Goal: Information Seeking & Learning: Learn about a topic

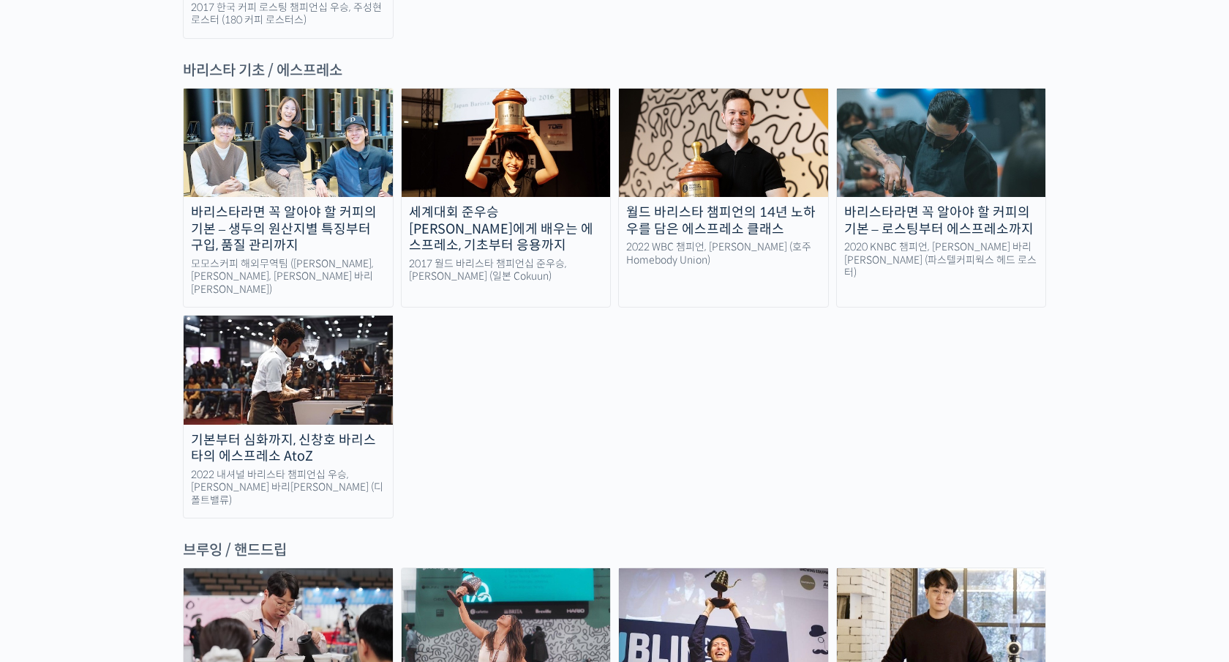
scroll to position [2206, 0]
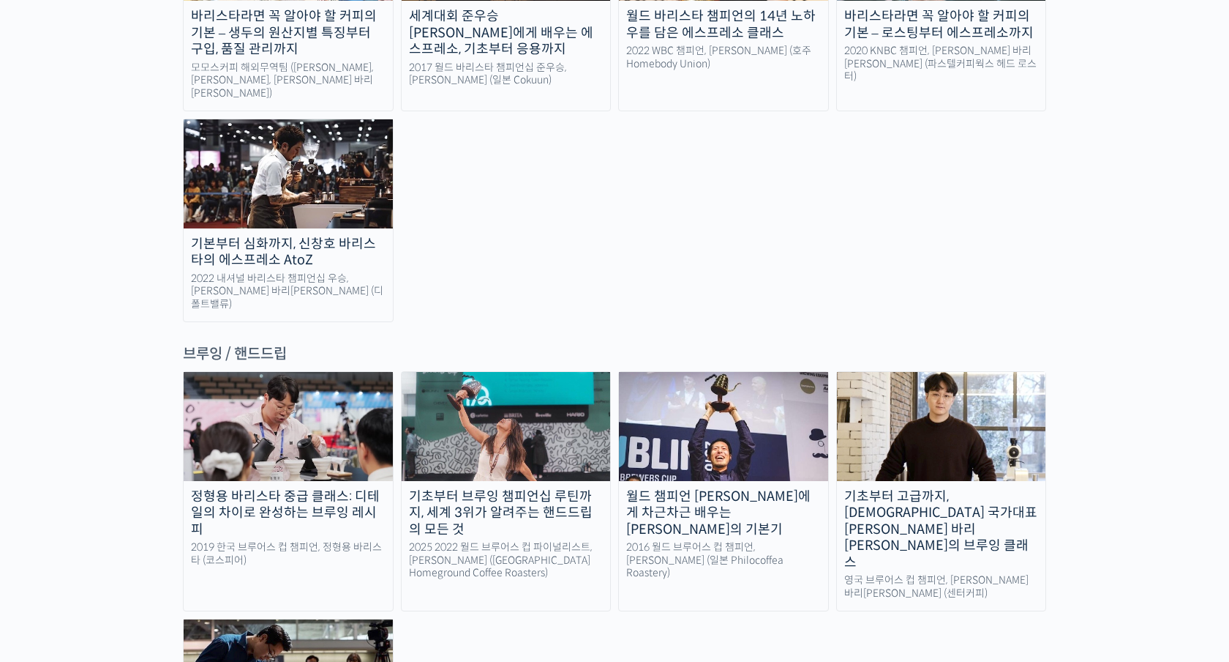
click at [753, 488] on div "월드 챔피언 [PERSON_NAME]에게 차근차근 배우는 [PERSON_NAME]의 기본기" at bounding box center [723, 513] width 209 height 50
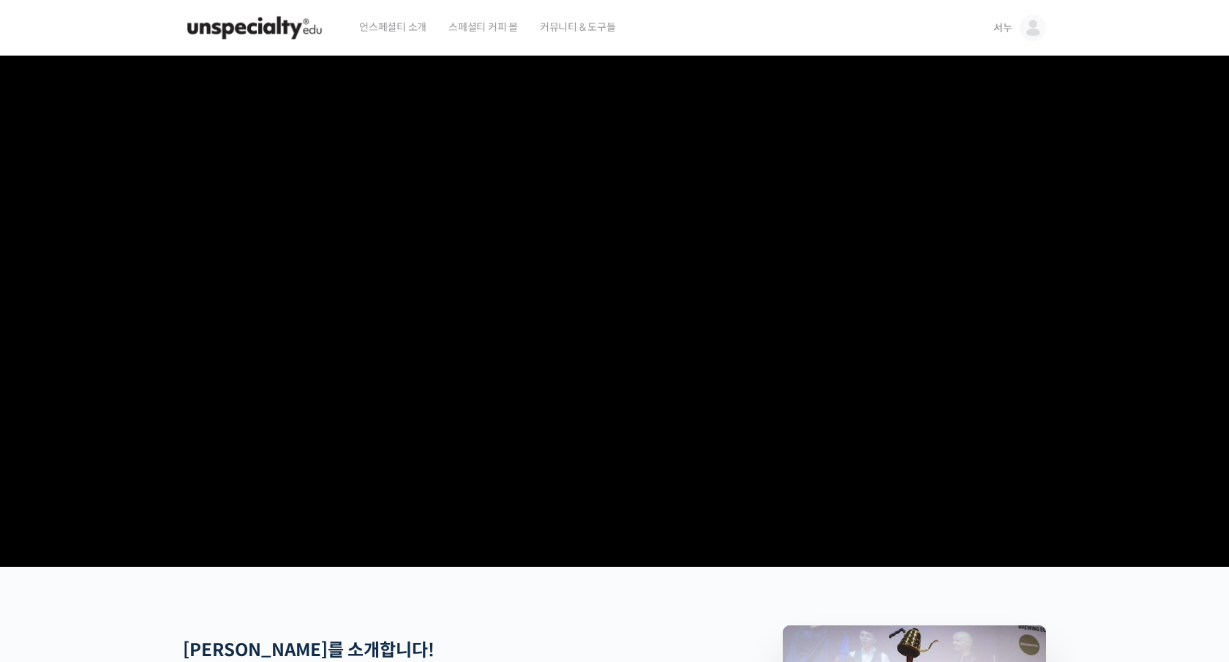
scroll to position [350, 0]
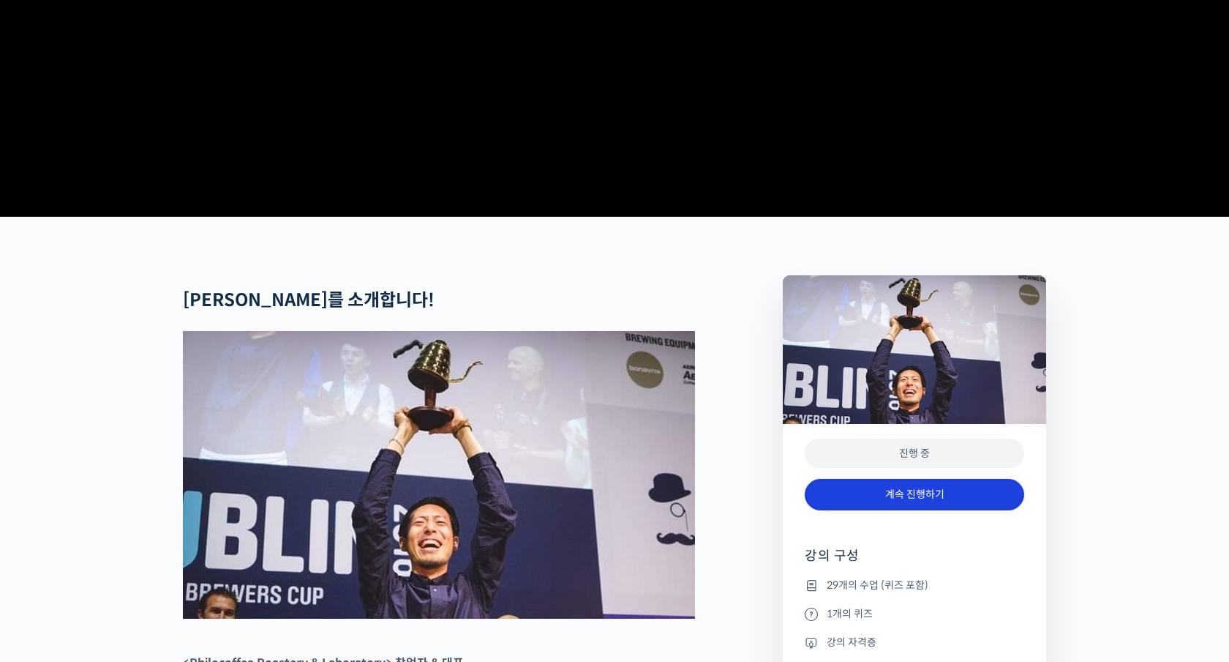
click at [967, 510] on link "계속 진행하기" at bounding box center [915, 494] width 220 height 31
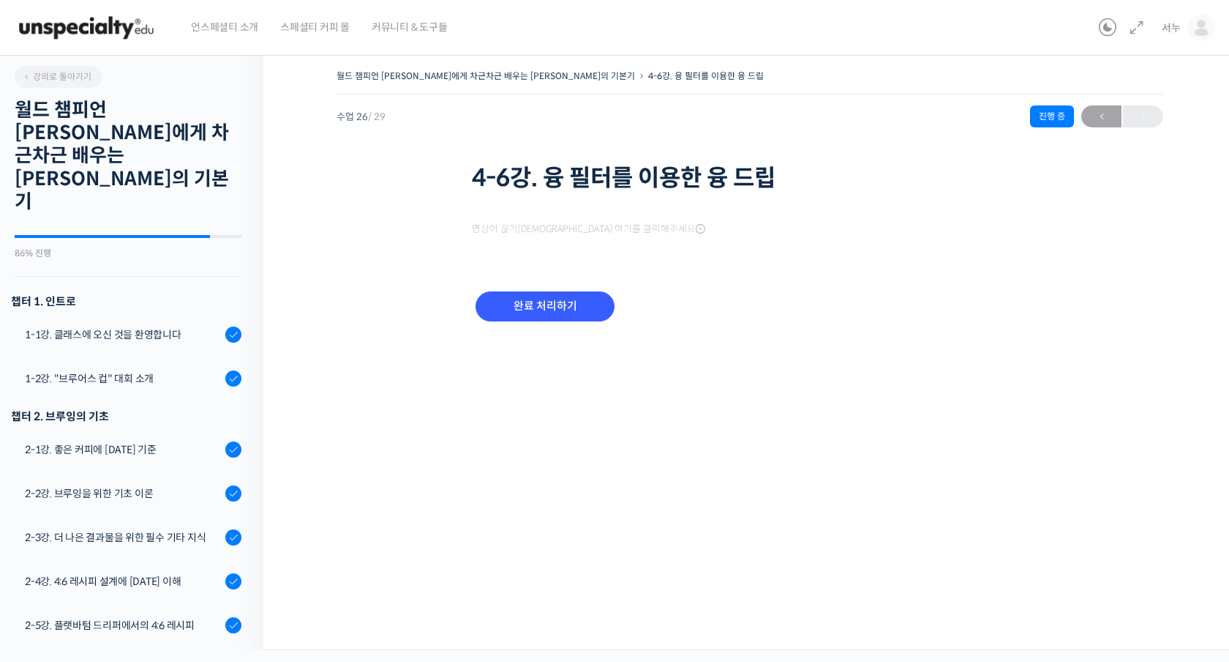
scroll to position [1003, 0]
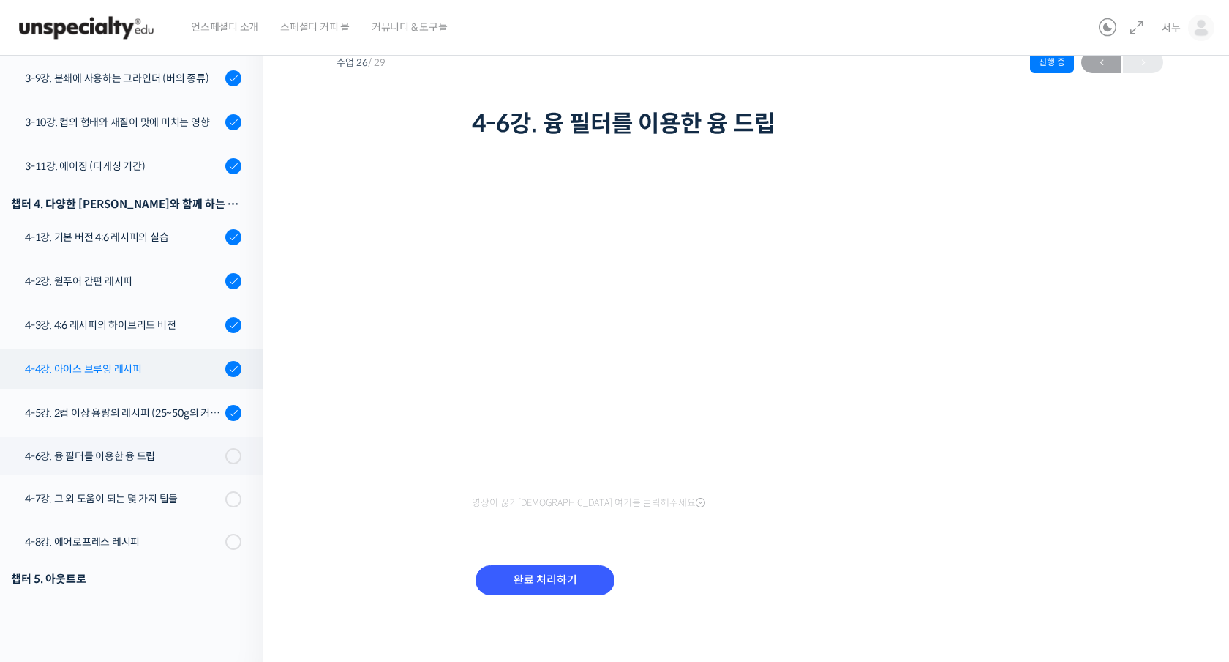
click at [188, 361] on div "4-4강. 아이스 브루잉 레시피" at bounding box center [123, 369] width 196 height 16
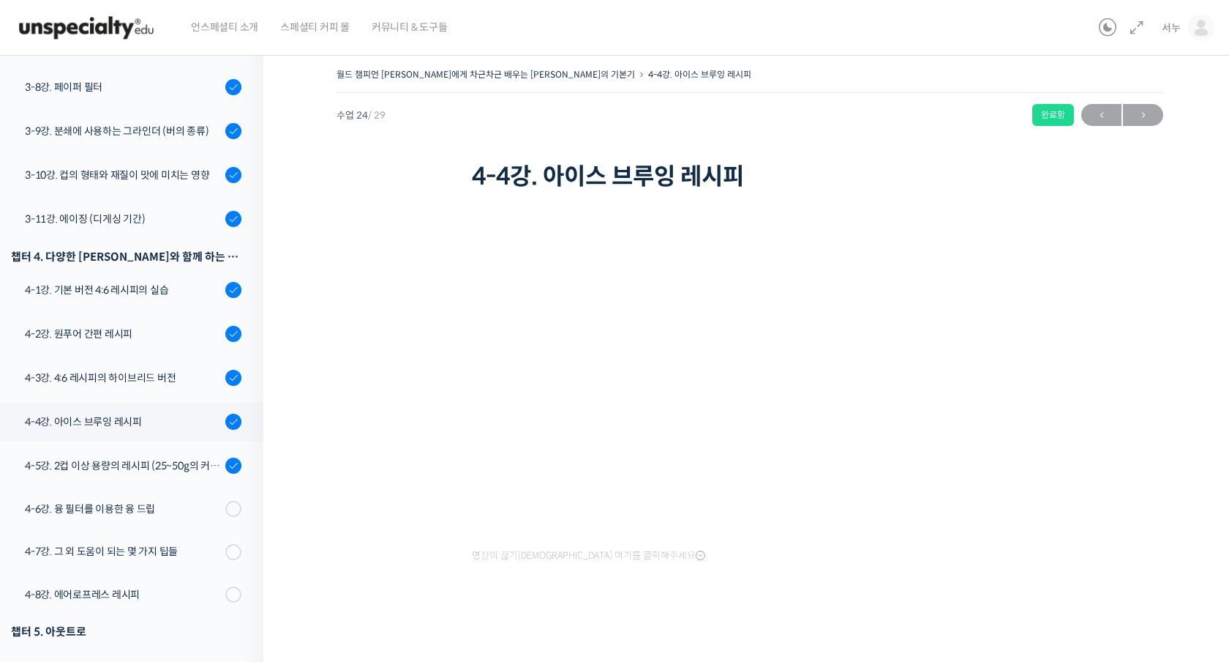
scroll to position [896, 0]
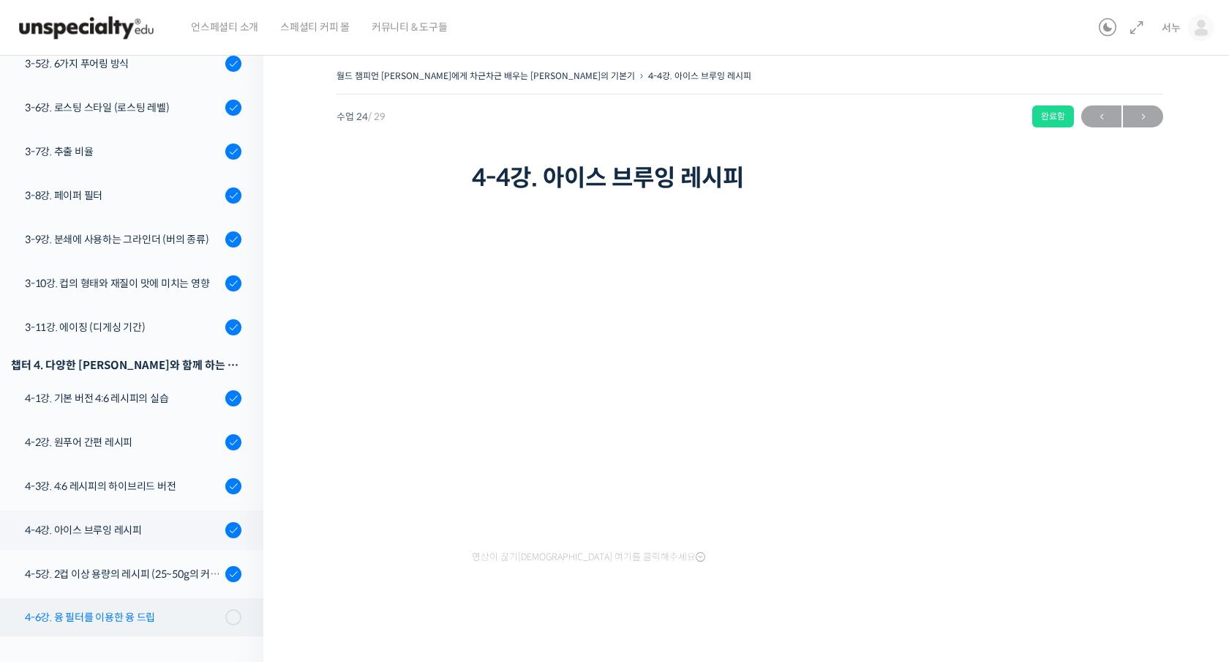
click at [151, 609] on div "4-6강. 융 필터를 이용한 융 드립" at bounding box center [123, 617] width 196 height 16
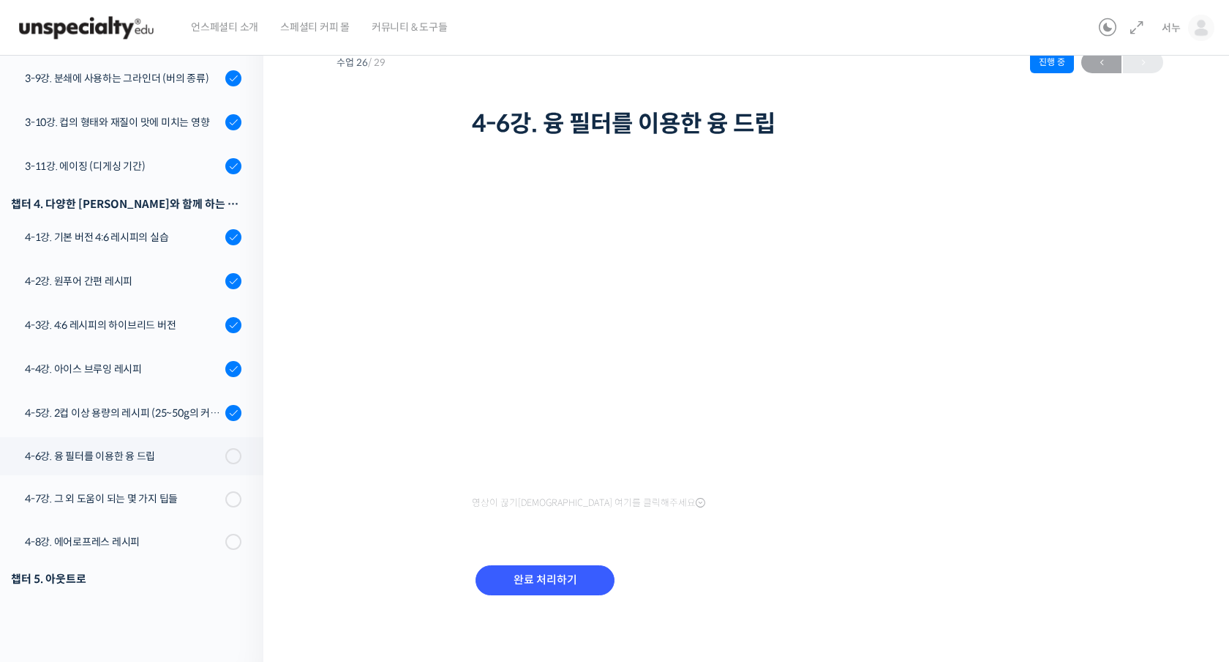
scroll to position [896, 0]
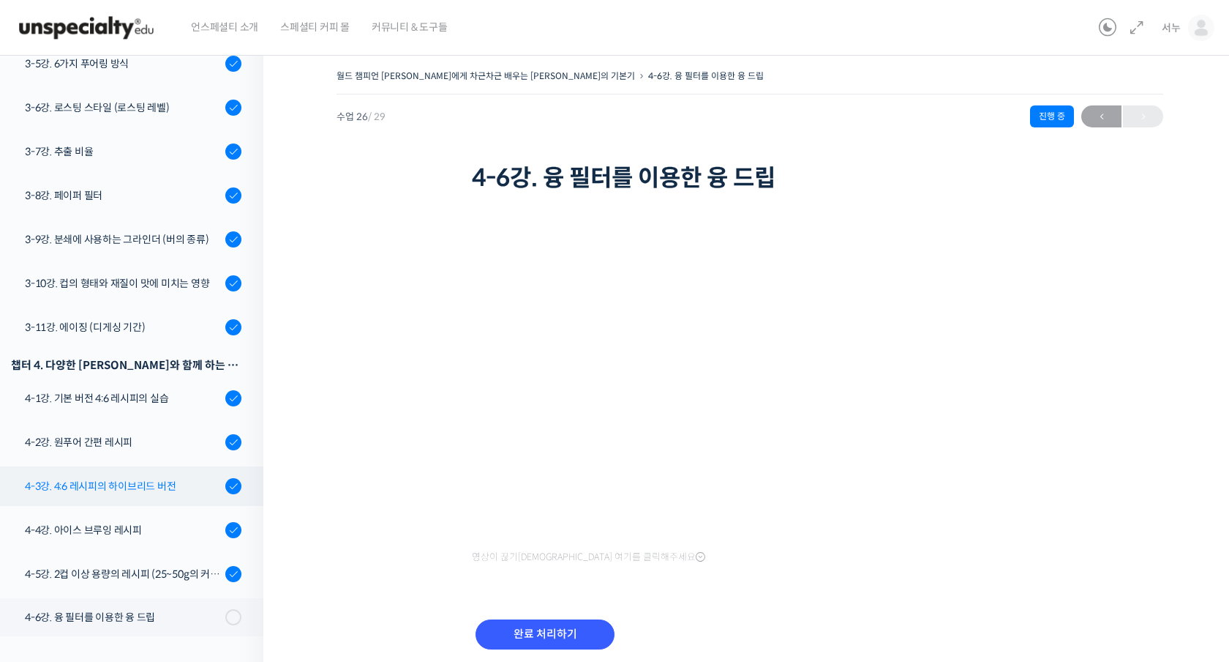
click at [184, 466] on link "4-3강. 4:6 레시피의 하이브리드 버전" at bounding box center [128, 486] width 271 height 40
click at [184, 522] on div "4-4강. 아이스 브루잉 레시피" at bounding box center [123, 530] width 196 height 16
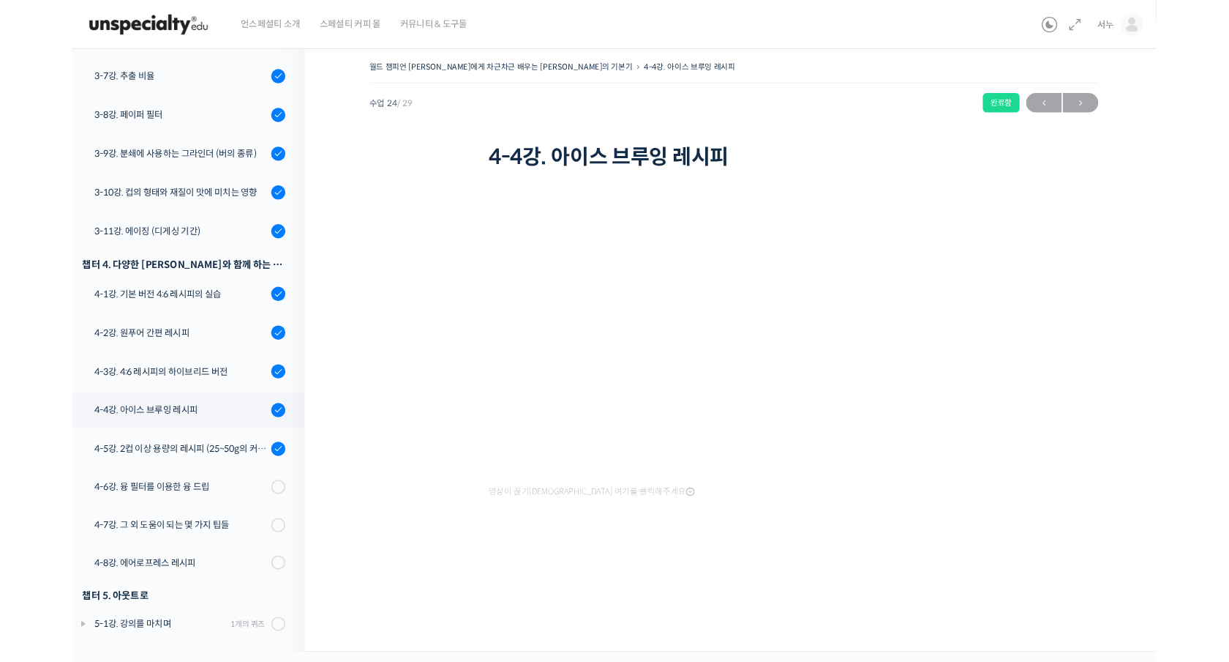
scroll to position [896, 0]
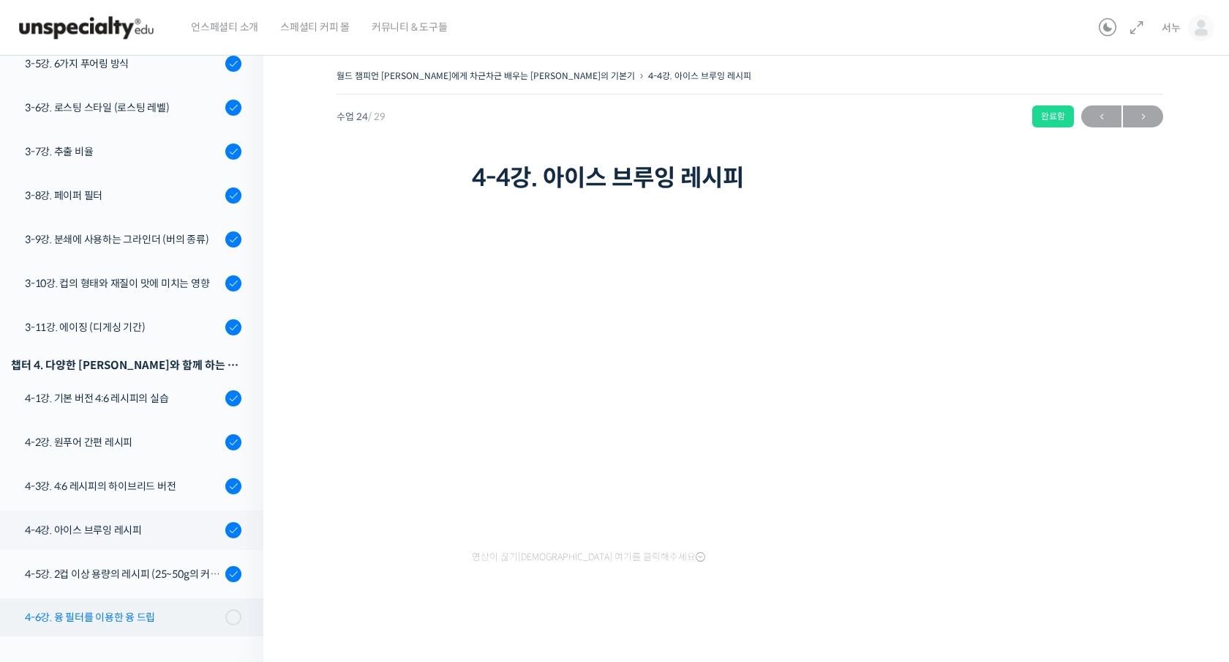
click at [209, 598] on link "4-6강. 융 필터를 이용한 융 드립" at bounding box center [128, 617] width 271 height 38
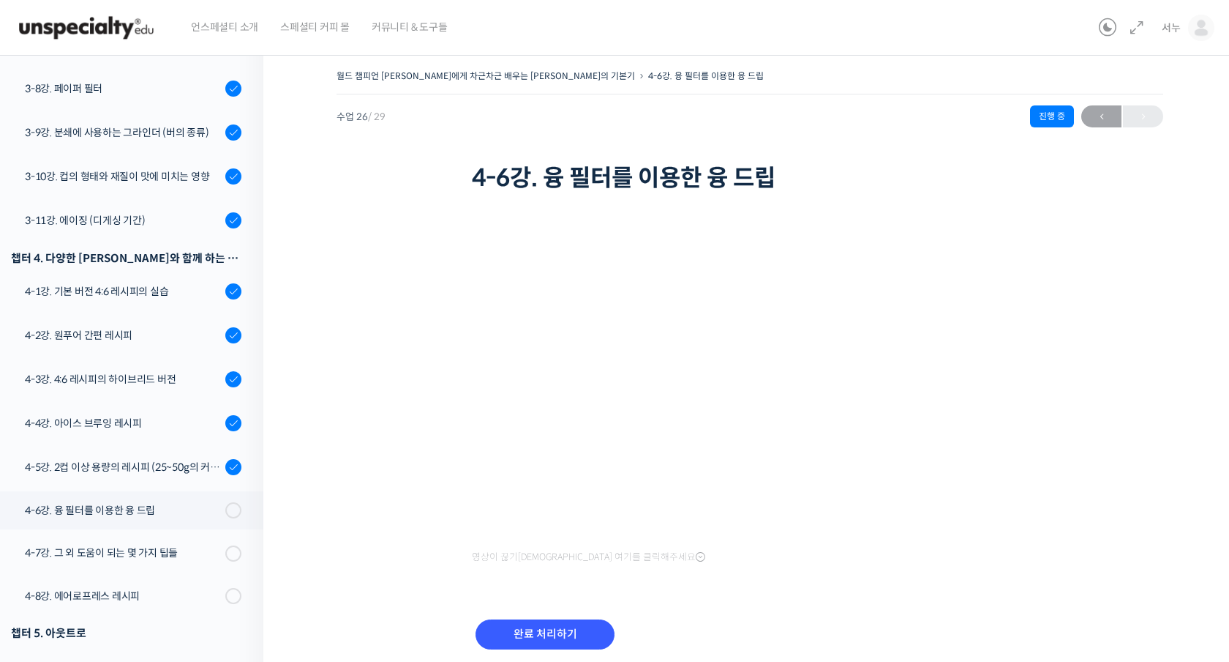
scroll to position [896, 0]
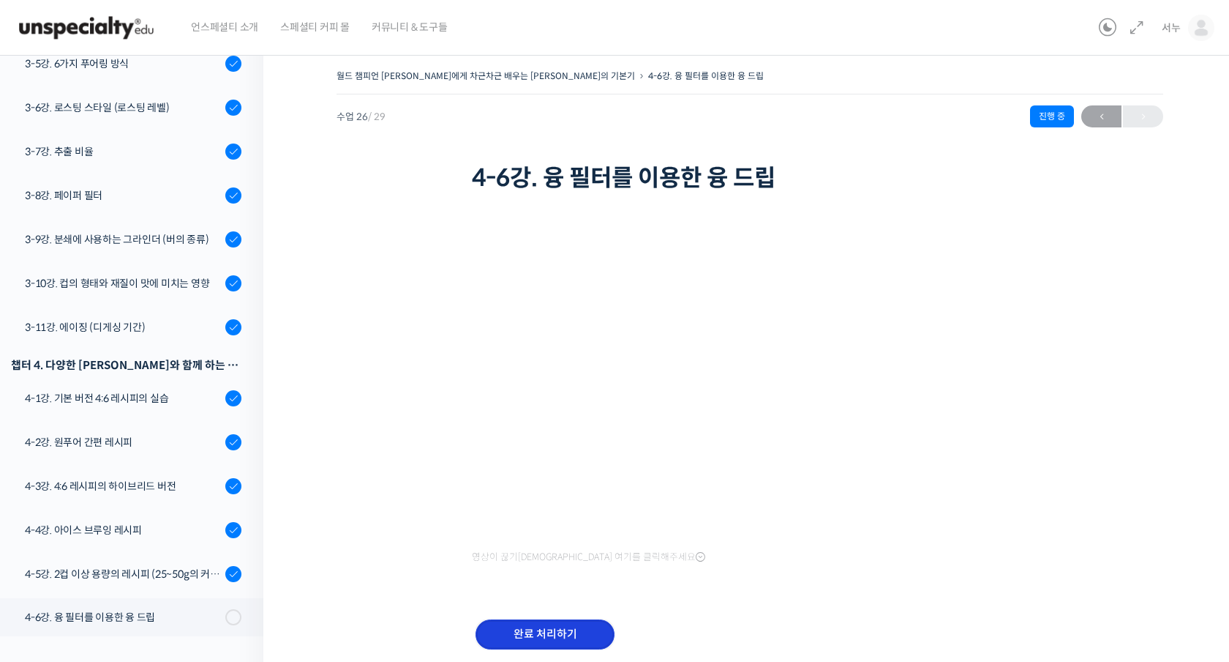
click at [582, 639] on input "완료 처리하기" at bounding box center [545, 634] width 139 height 30
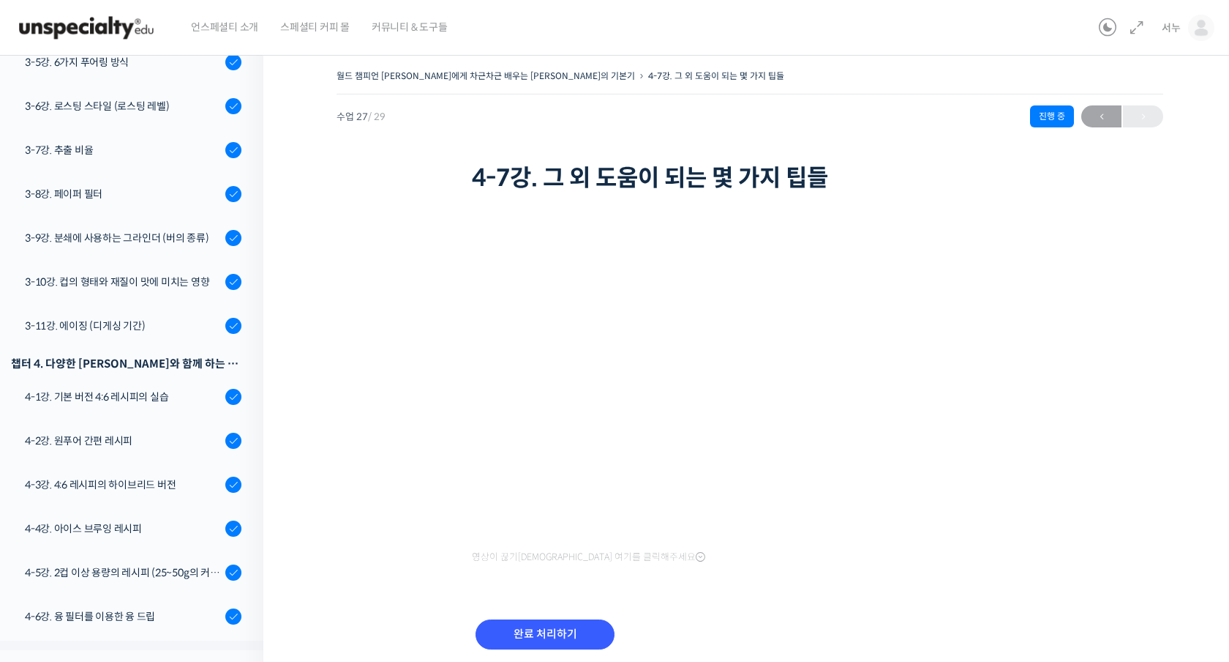
scroll to position [54, 0]
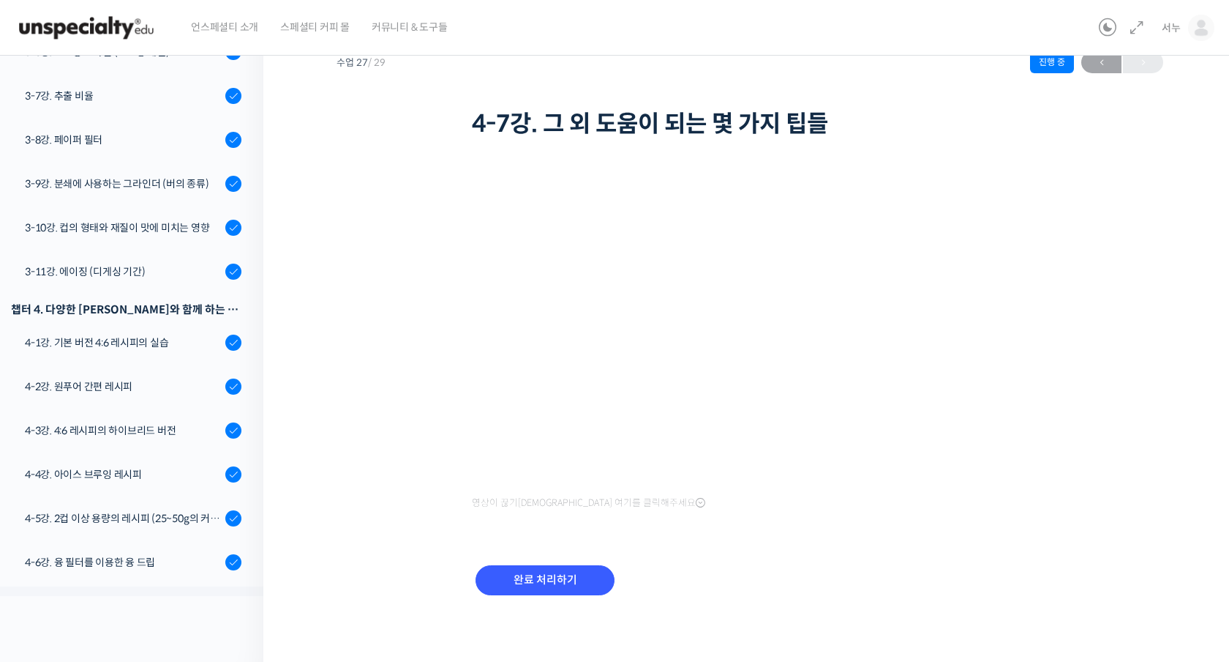
click at [577, 607] on div "완료 처리하기" at bounding box center [545, 591] width 146 height 61
click at [577, 589] on input "완료 처리하기" at bounding box center [545, 580] width 139 height 30
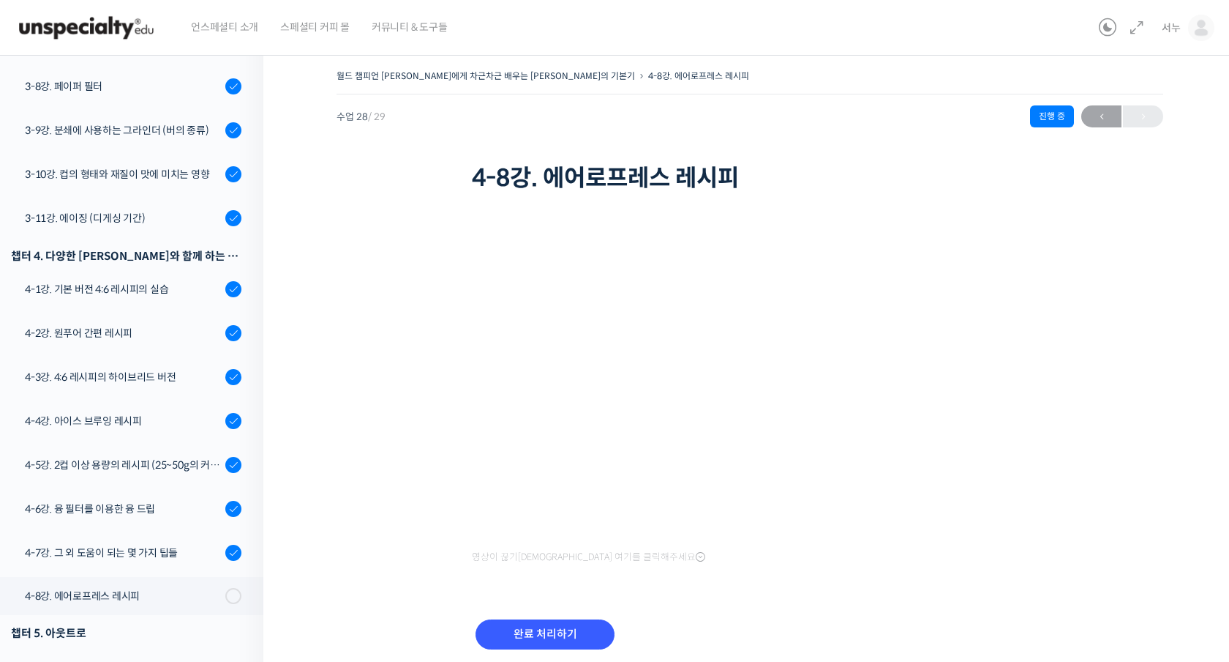
scroll to position [898, 0]
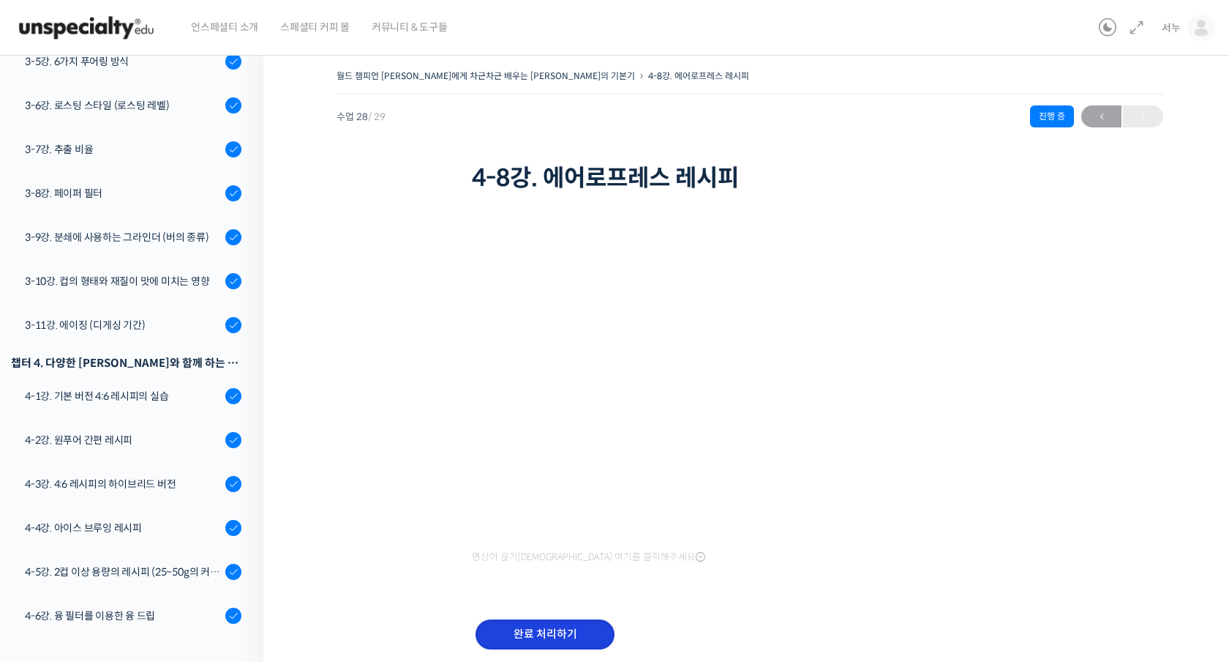
click at [530, 626] on input "완료 처리하기" at bounding box center [545, 634] width 139 height 30
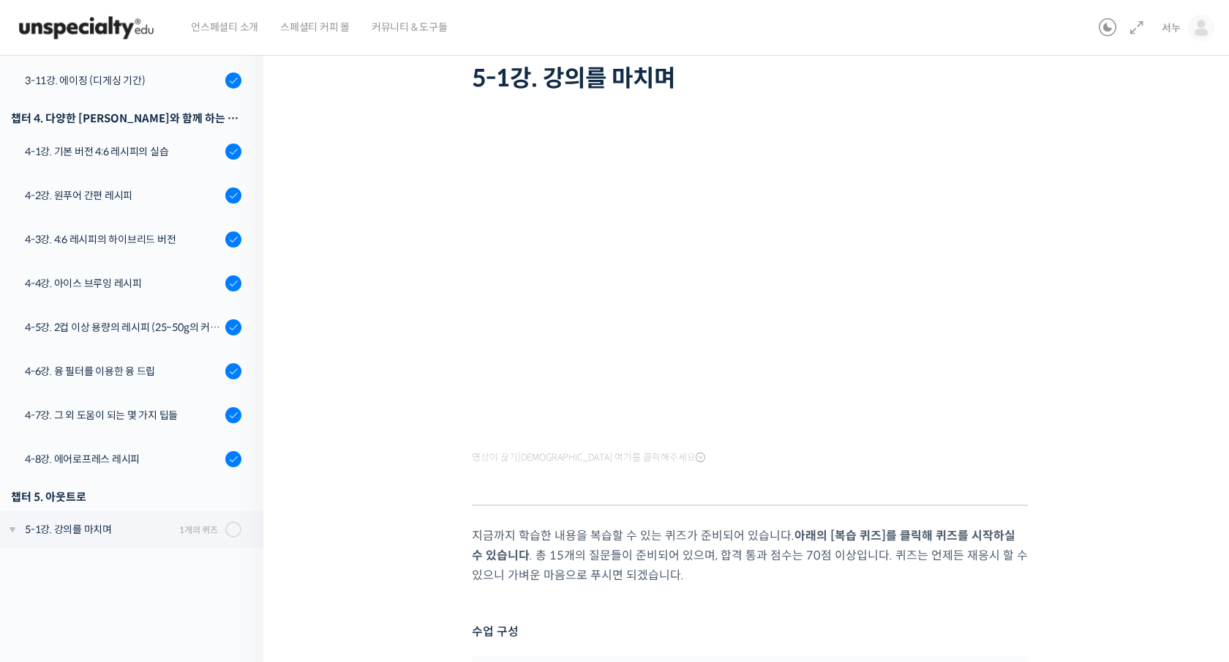
scroll to position [222, 0]
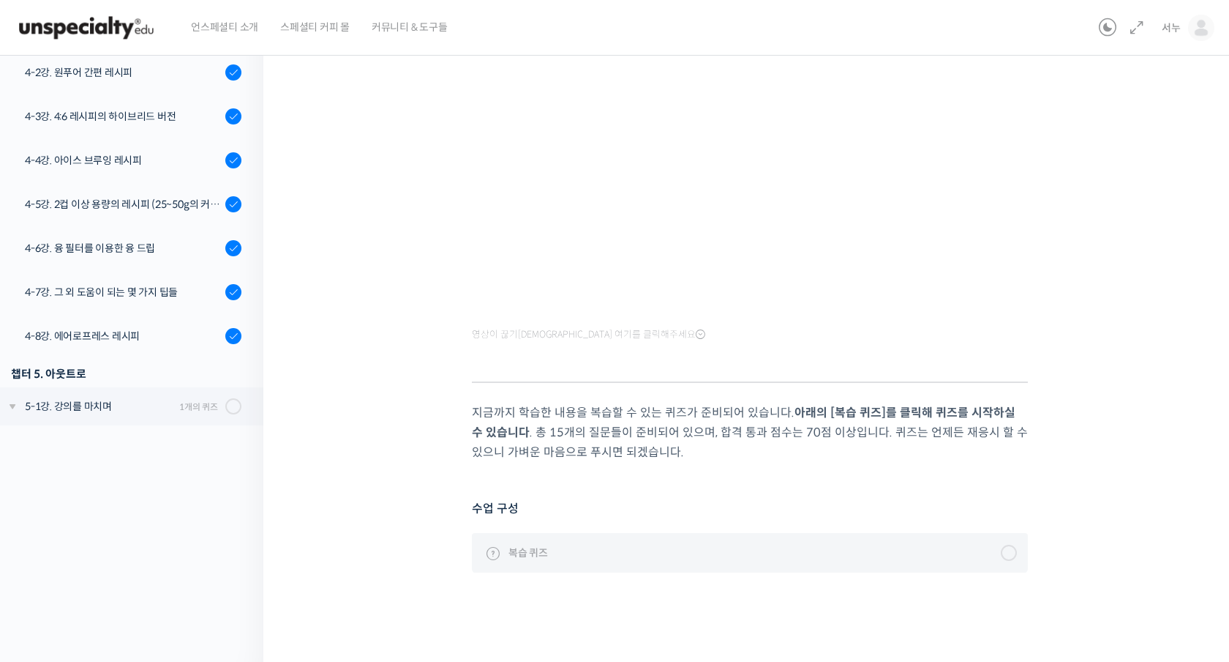
click at [539, 546] on span "복습 퀴즈" at bounding box center [529, 552] width 40 height 16
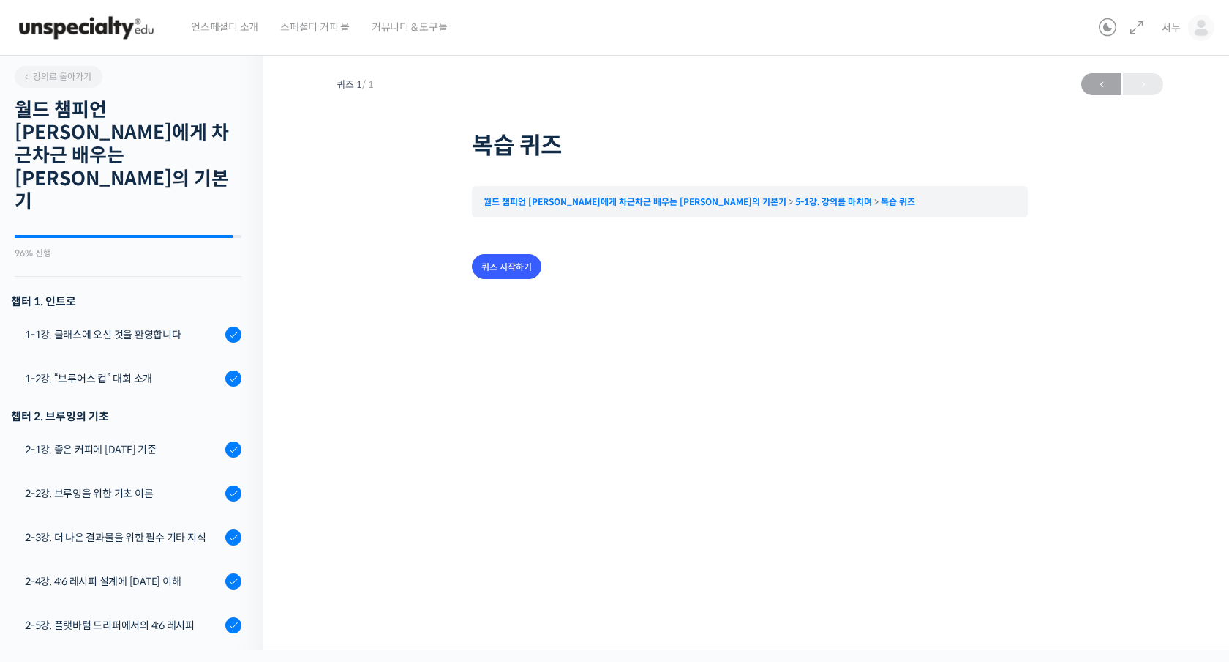
scroll to position [1043, 0]
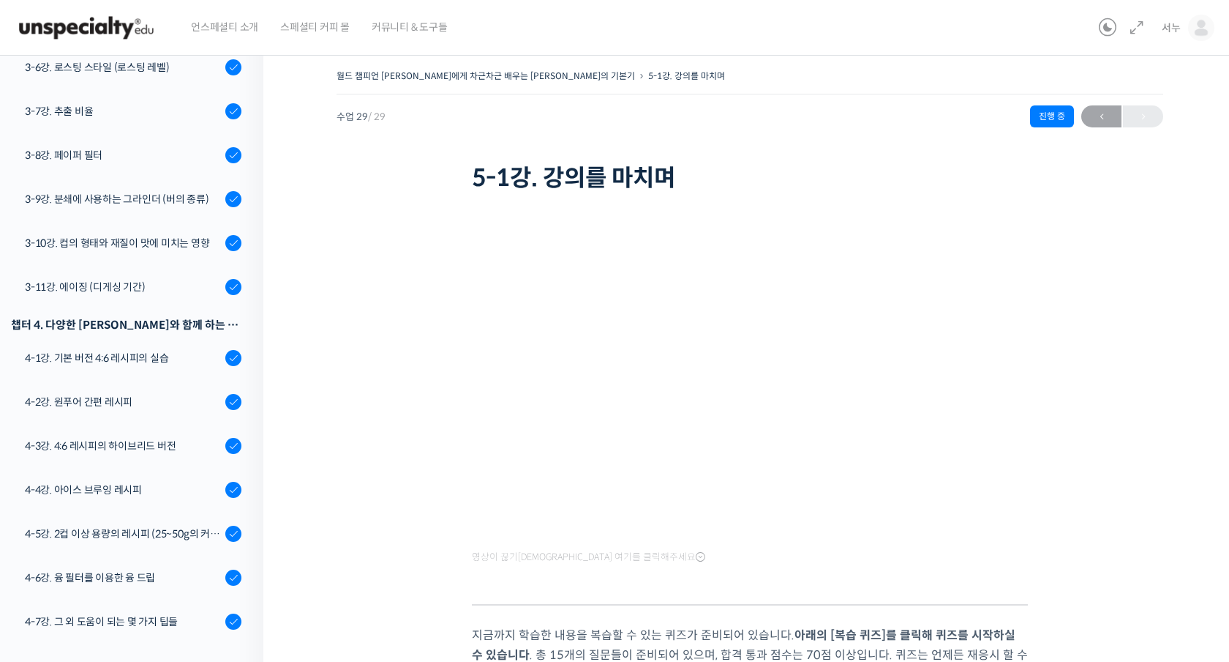
scroll to position [222, 0]
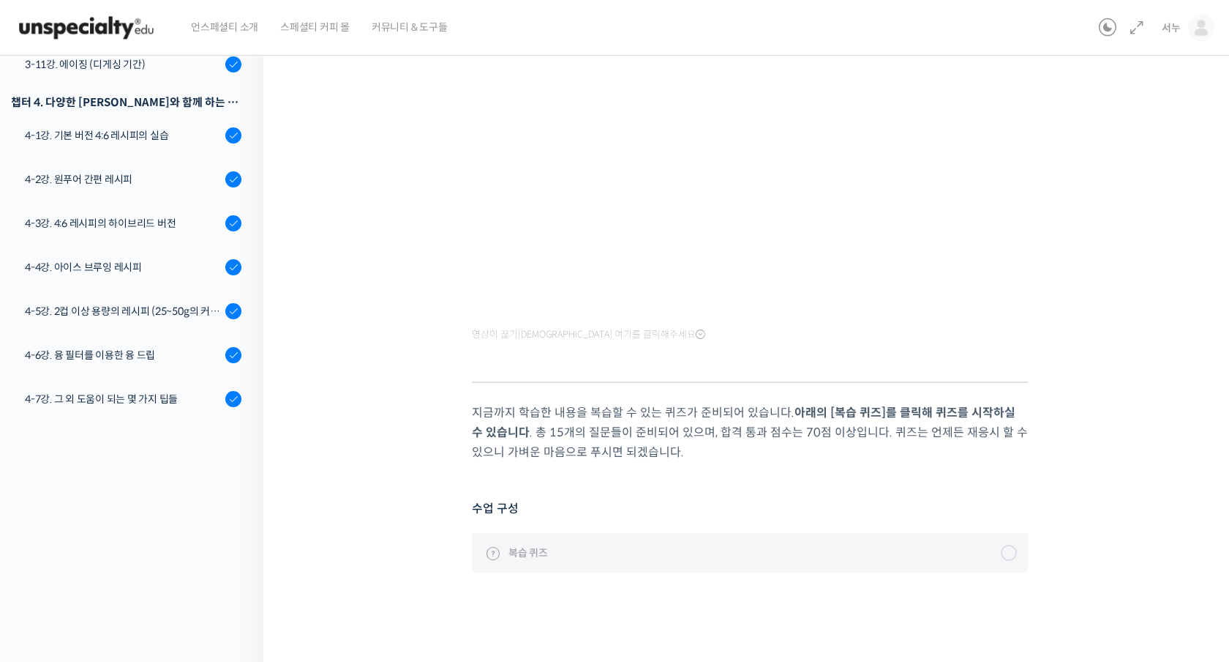
click at [534, 544] on span "복습 퀴즈" at bounding box center [529, 552] width 40 height 16
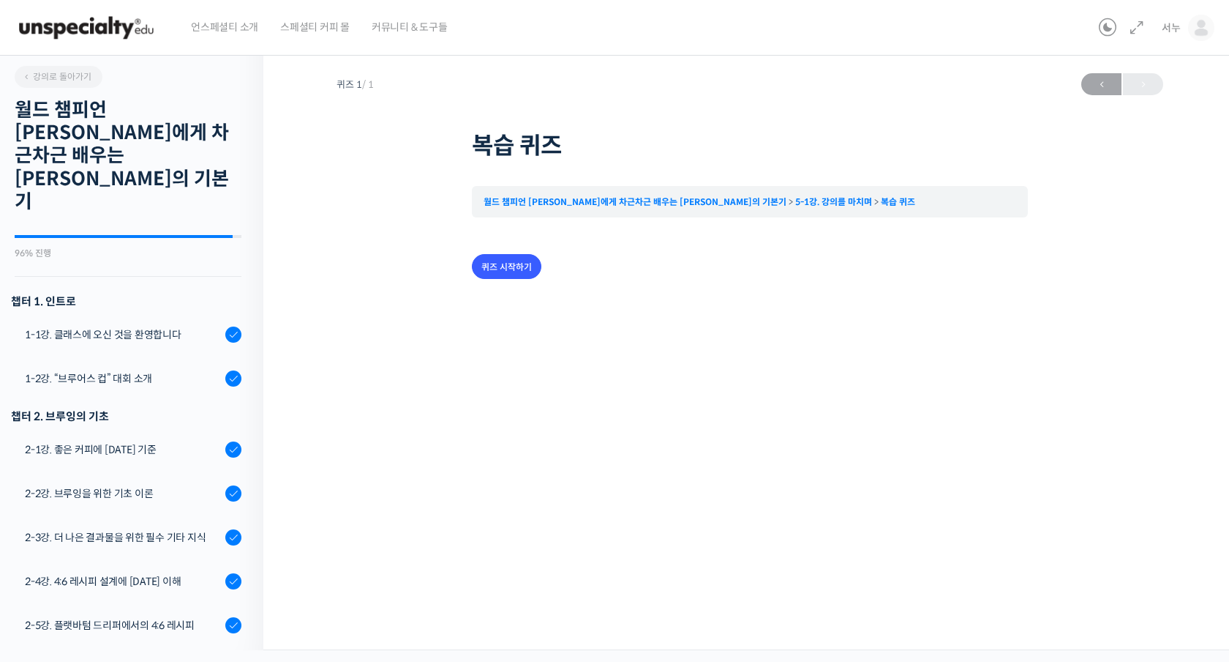
scroll to position [1043, 0]
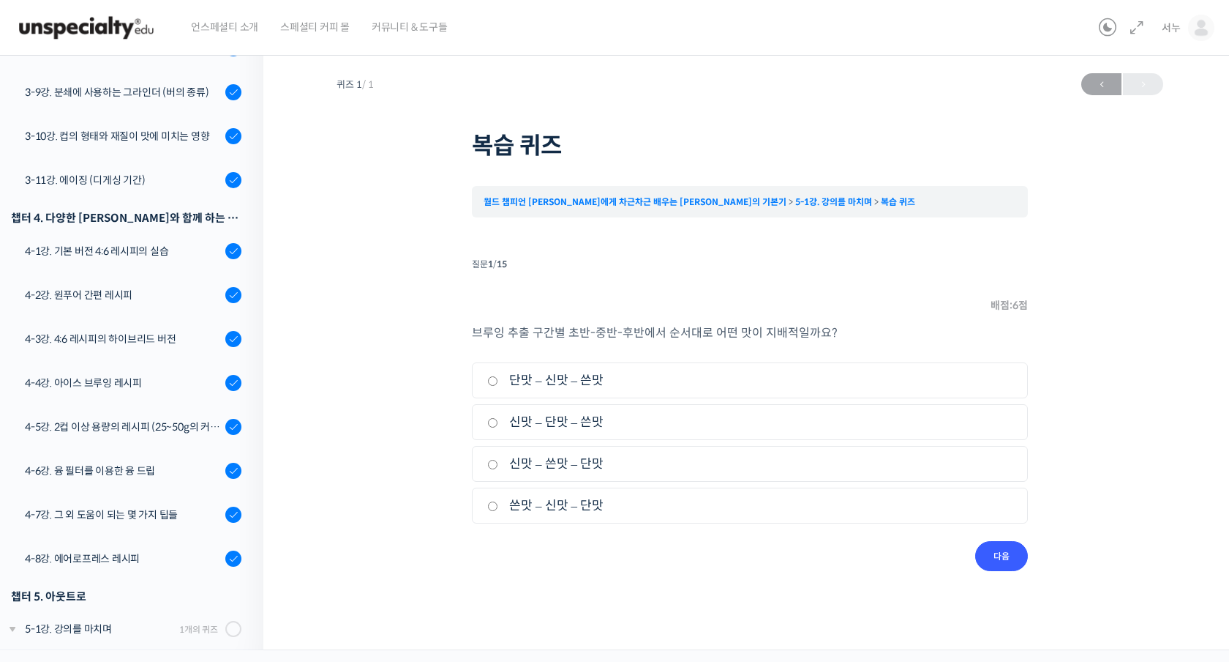
click at [513, 421] on label "신맛 – 단맛 – 쓴맛" at bounding box center [749, 422] width 525 height 20
click at [498, 421] on input "신맛 – 단맛 – 쓴맛" at bounding box center [492, 423] width 11 height 10
radio input "true"
click at [996, 558] on input "다음" at bounding box center [1001, 556] width 53 height 30
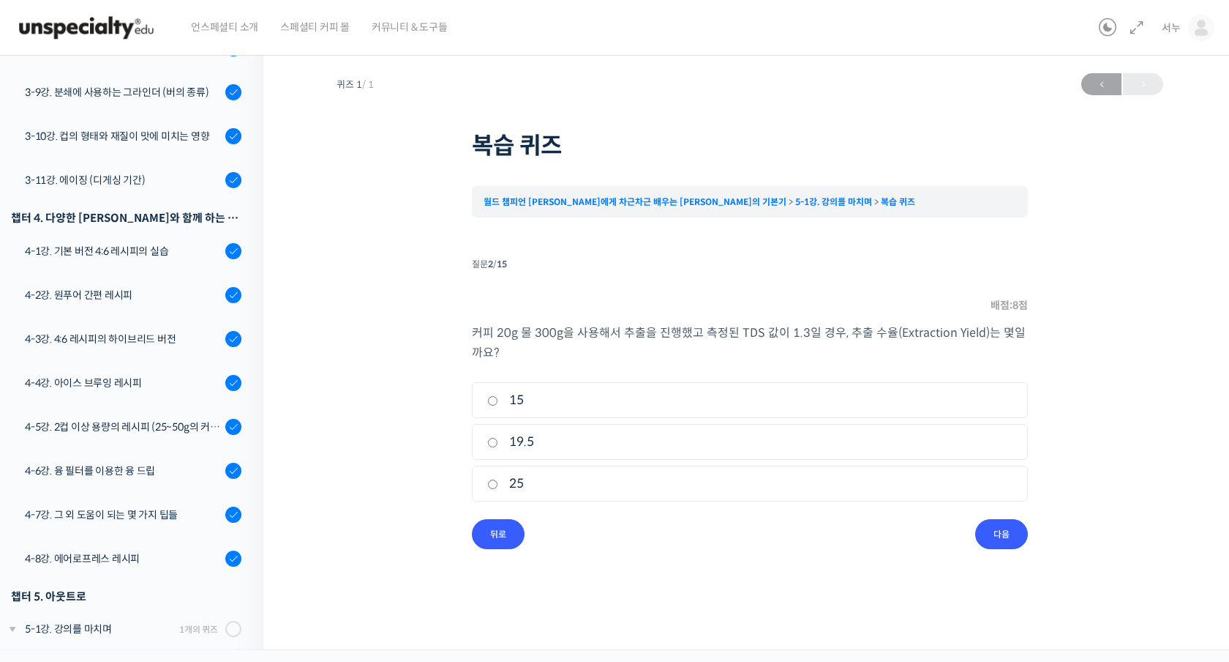
click at [521, 443] on label "19.5" at bounding box center [749, 442] width 525 height 20
click at [498, 443] on input "19.5" at bounding box center [492, 443] width 11 height 10
radio input "true"
click at [990, 539] on input "다음" at bounding box center [1001, 534] width 53 height 30
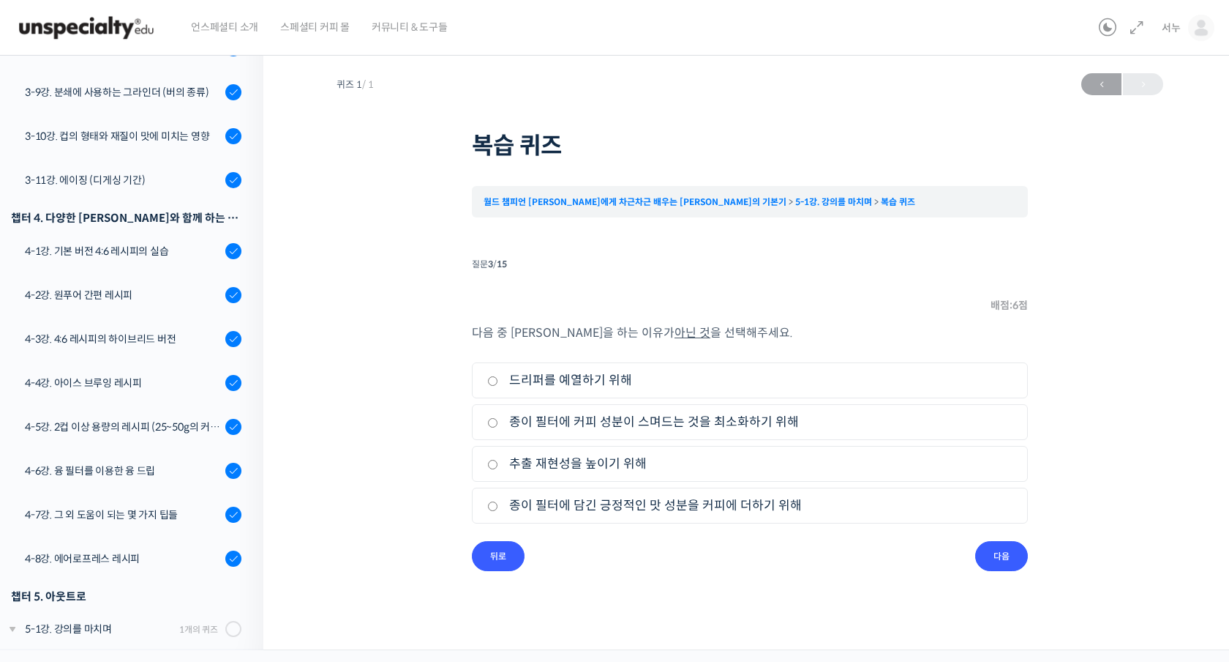
click at [632, 506] on label "종이 필터에 담긴 긍정적인 맛 성분을 커피에 더하기 위해" at bounding box center [749, 505] width 525 height 20
click at [498, 506] on input "종이 필터에 담긴 긍정적인 맛 성분을 커피에 더하기 위해" at bounding box center [492, 506] width 11 height 10
radio input "true"
click at [984, 554] on input "다음" at bounding box center [1001, 556] width 53 height 30
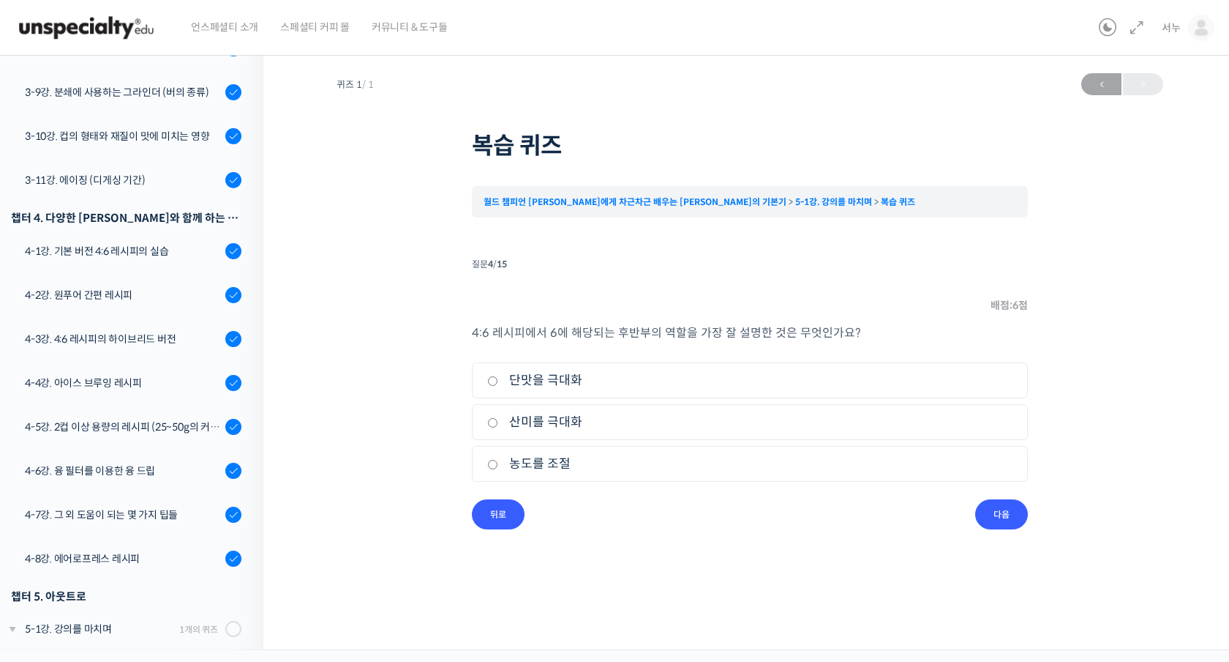
click at [580, 446] on li "3. 농도를 조절" at bounding box center [750, 464] width 556 height 36
click at [580, 462] on label "농도를 조절" at bounding box center [749, 464] width 525 height 20
click at [498, 462] on input "농도를 조절" at bounding box center [492, 465] width 11 height 10
radio input "true"
click at [970, 514] on li "질문 4 / 15 4 . 질문 배점: 6 점 4:6 레시피에서 6에 해당되는 후반부의 역할을 가장 잘 설명한 것은 무엇인가요? 1. 단맛을 극…" at bounding box center [750, 391] width 556 height 275
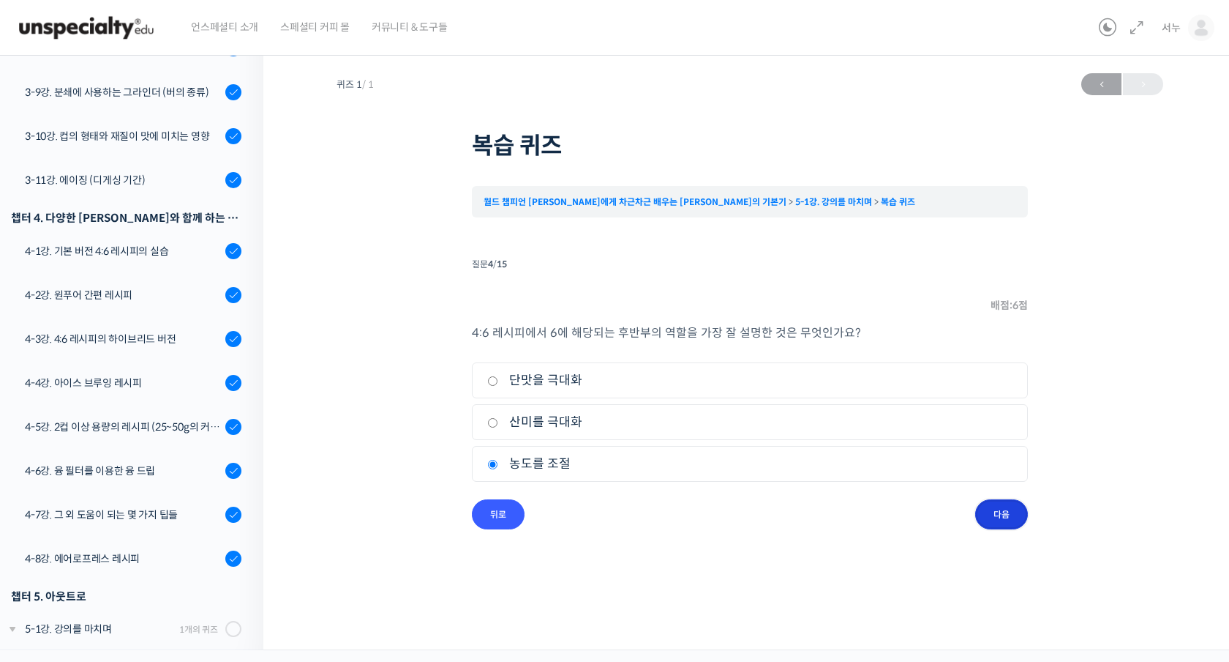
click at [983, 514] on input "다음" at bounding box center [1001, 514] width 53 height 30
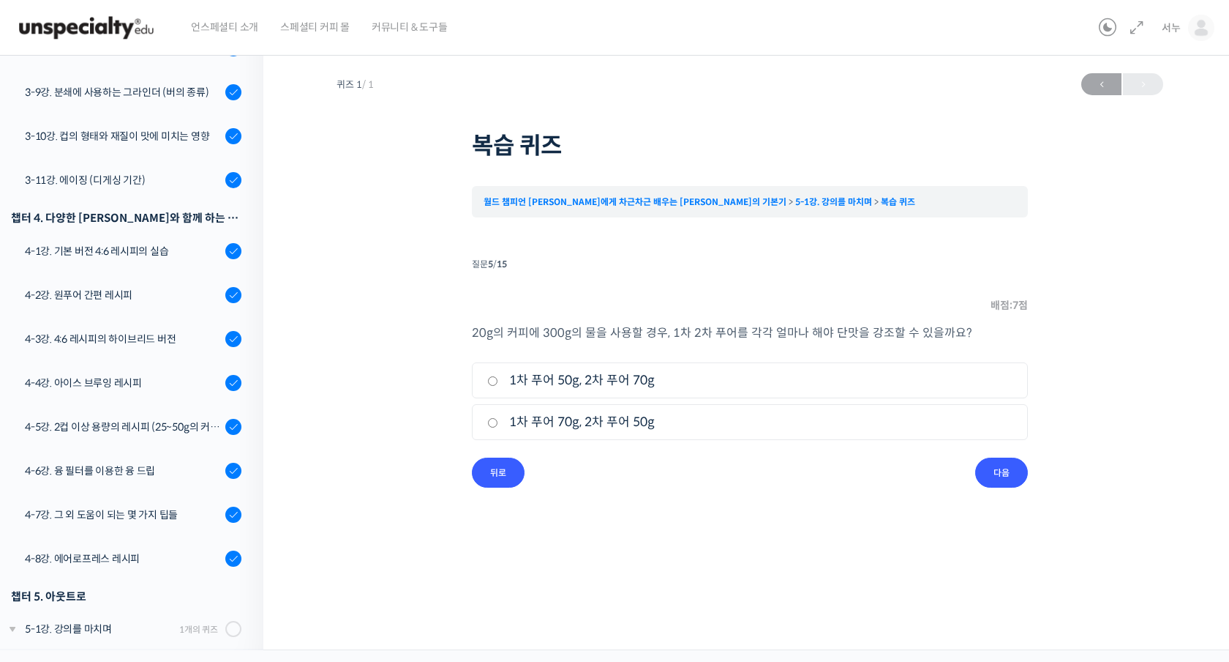
click at [623, 385] on label "1차 푸어 50g, 2차 푸어 70g" at bounding box center [749, 380] width 525 height 20
click at [498, 385] on input "1차 푸어 50g, 2차 푸어 70g" at bounding box center [492, 381] width 11 height 10
radio input "true"
click at [1006, 476] on input "다음" at bounding box center [1001, 472] width 53 height 30
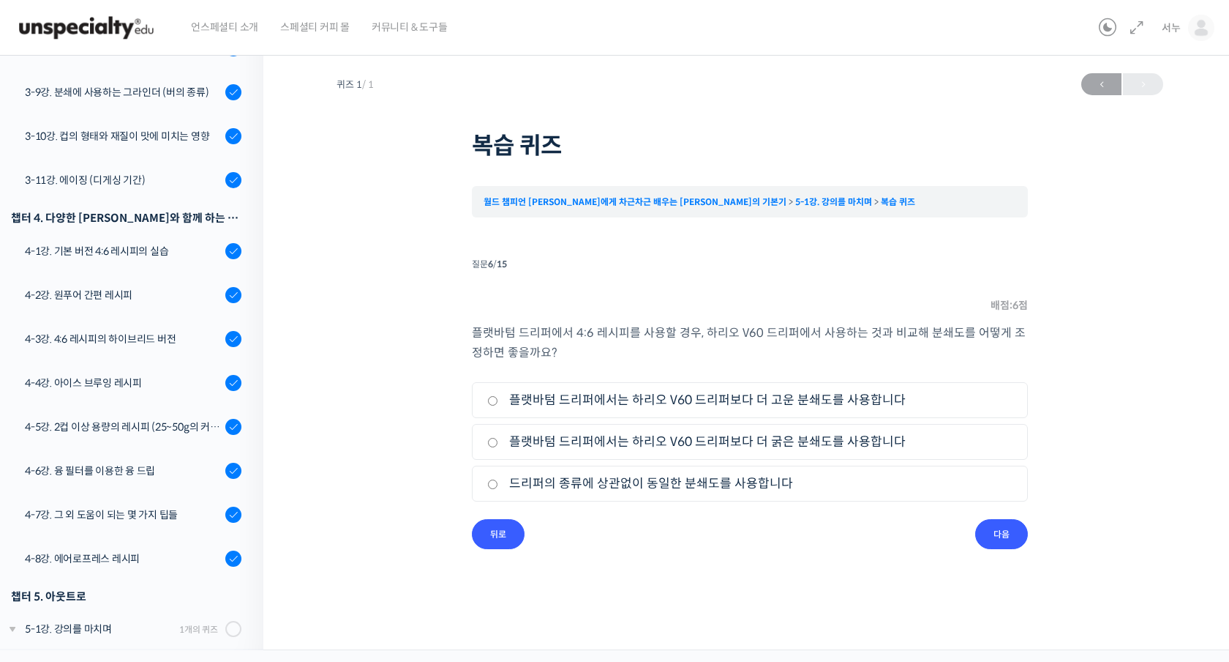
click at [727, 441] on label "플랫바텀 드리퍼에서는 하리오 V60 드리퍼보다 더 굵은 분쇄도를 사용합니다" at bounding box center [749, 442] width 525 height 20
click at [498, 441] on input "플랫바텀 드리퍼에서는 하리오 V60 드리퍼보다 더 굵은 분쇄도를 사용합니다" at bounding box center [492, 443] width 11 height 10
radio input "true"
click at [1017, 538] on input "다음" at bounding box center [1001, 534] width 53 height 30
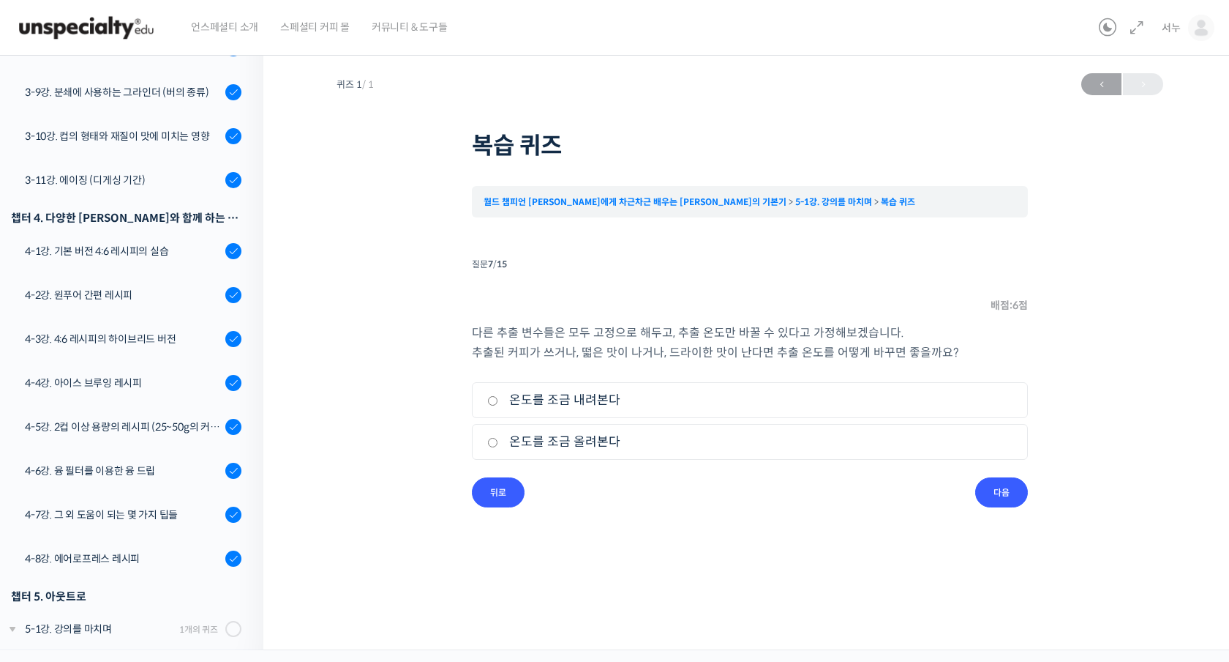
click at [621, 387] on li "1. 온도를 조금 내려본다" at bounding box center [750, 400] width 556 height 36
click at [615, 397] on label "온도를 조금 내려본다" at bounding box center [749, 400] width 525 height 20
click at [498, 397] on input "온도를 조금 내려본다" at bounding box center [492, 401] width 11 height 10
radio input "true"
click at [983, 489] on input "다음" at bounding box center [1001, 492] width 53 height 30
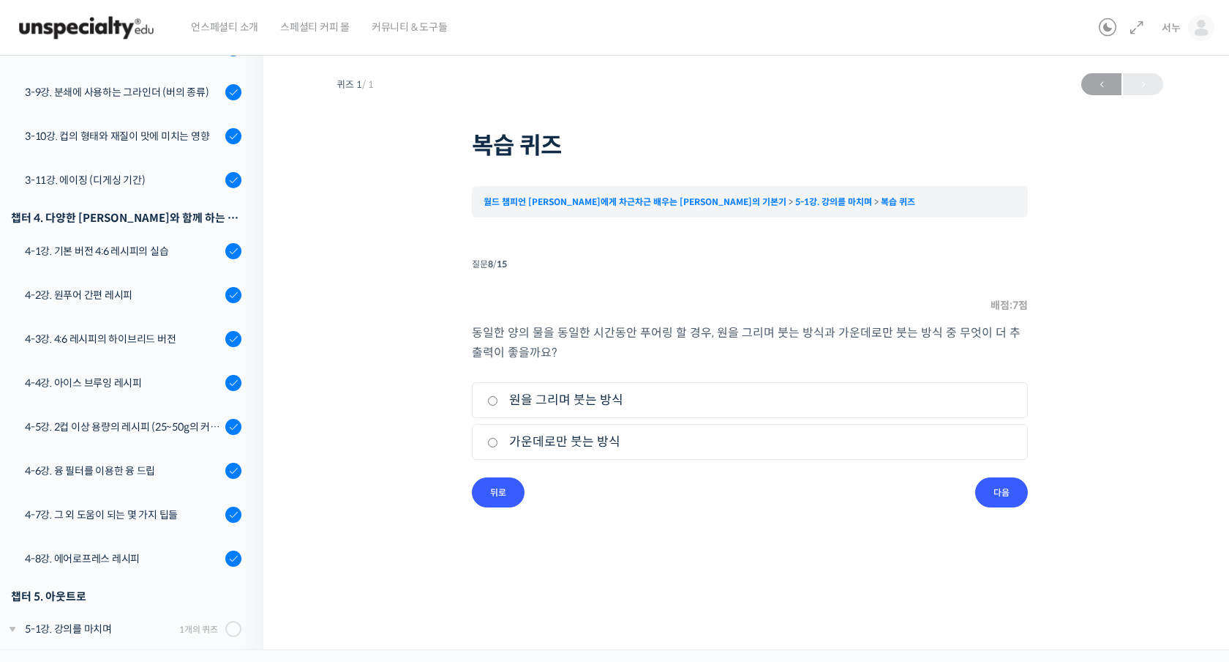
click at [590, 391] on label "원을 그리며 붓는 방식" at bounding box center [749, 400] width 525 height 20
click at [498, 396] on input "원을 그리며 붓는 방식" at bounding box center [492, 401] width 11 height 10
radio input "true"
click at [1008, 490] on input "다음" at bounding box center [1001, 492] width 53 height 30
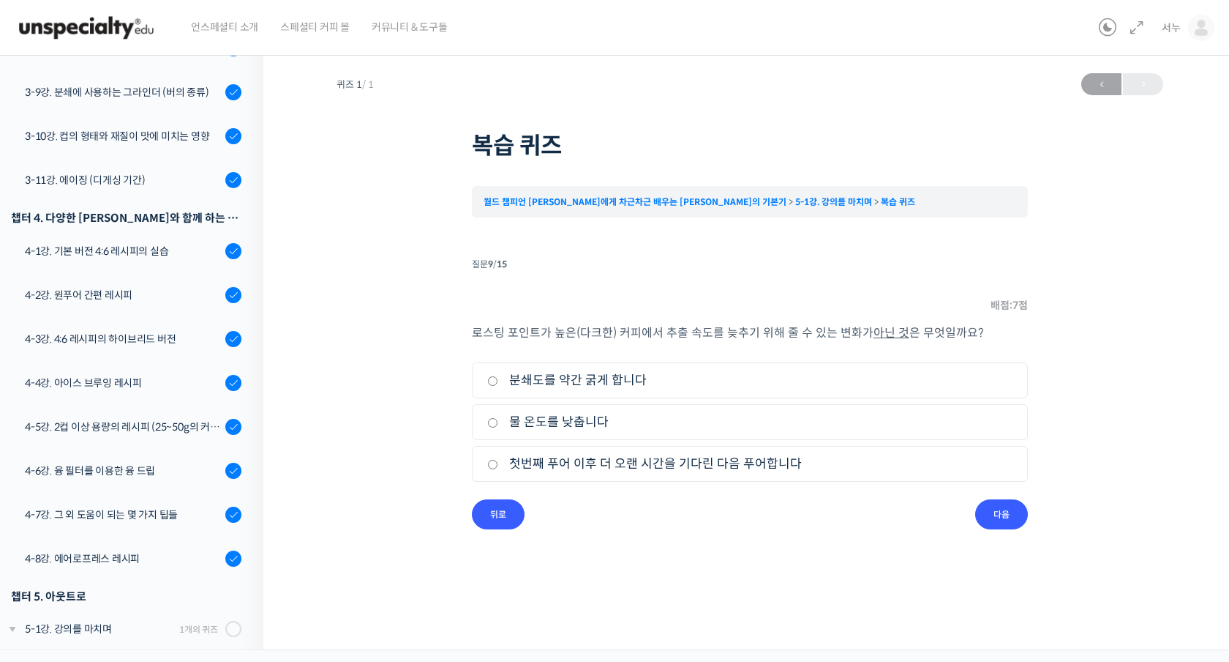
click at [647, 463] on label "첫번째 푸어 이후 더 오랜 시간을 기다린 다음 푸어합니다" at bounding box center [749, 464] width 525 height 20
click at [498, 463] on input "첫번째 푸어 이후 더 오랜 시간을 기다린 다음 푸어합니다" at bounding box center [492, 465] width 11 height 10
radio input "true"
click at [1004, 503] on input "다음" at bounding box center [1001, 514] width 53 height 30
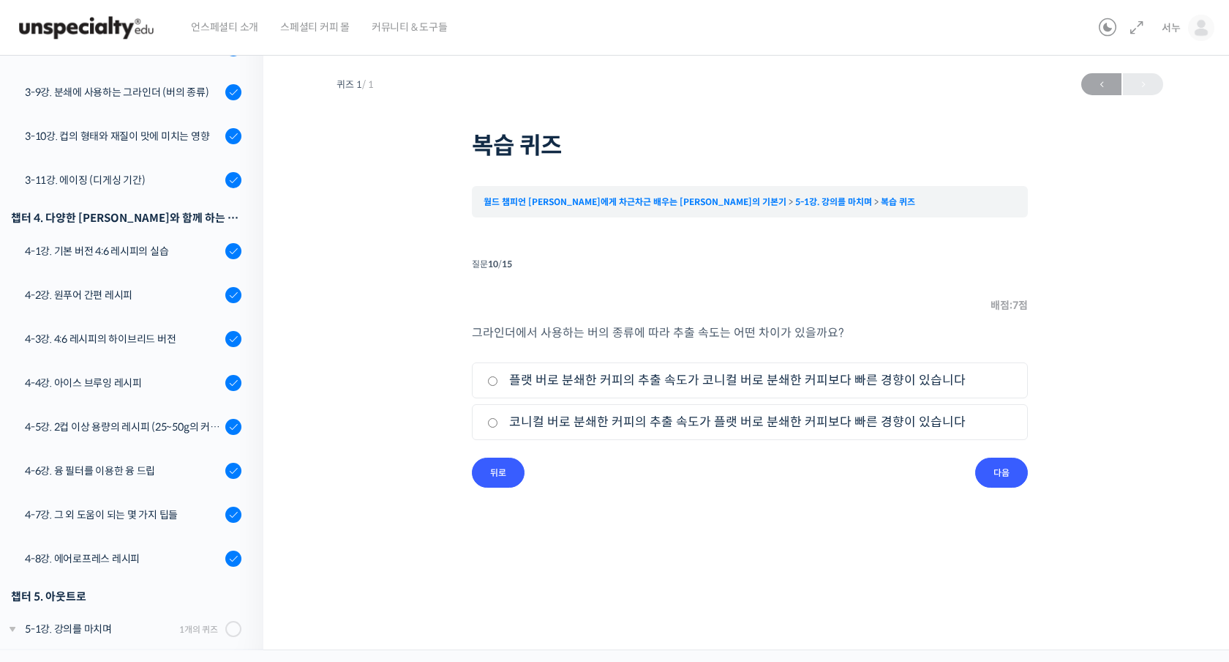
click at [757, 434] on li "2. 코니컬 버로 분쇄한 커피의 추출 속도가 플랫 버로 분쇄한 커피보다 빠른 경향이 있습니다" at bounding box center [750, 422] width 556 height 36
click at [757, 419] on label "코니컬 버로 분쇄한 커피의 추출 속도가 플랫 버로 분쇄한 커피보다 빠른 경향이 있습니다" at bounding box center [749, 422] width 525 height 20
click at [498, 419] on input "코니컬 버로 분쇄한 커피의 추출 속도가 플랫 버로 분쇄한 커피보다 빠른 경향이 있습니다" at bounding box center [492, 423] width 11 height 10
radio input "true"
click at [1001, 474] on input "다음" at bounding box center [1001, 472] width 53 height 30
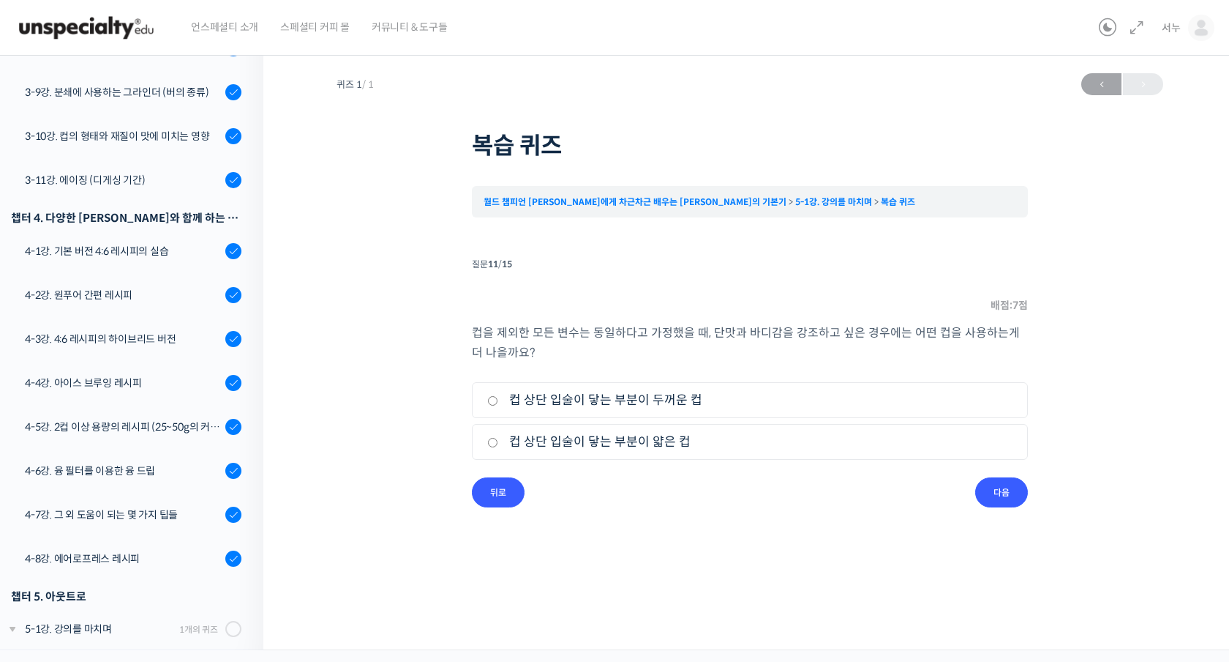
click at [694, 407] on label "컵 상단 입술이 닿는 부분이 두꺼운 컵" at bounding box center [749, 400] width 525 height 20
click at [628, 400] on label "컵 상단 입술이 닿는 부분이 두꺼운 컵" at bounding box center [749, 400] width 525 height 20
click at [498, 400] on input "컵 상단 입술이 닿는 부분이 두꺼운 컵" at bounding box center [492, 401] width 11 height 10
radio input "true"
click at [1016, 479] on input "다음" at bounding box center [1001, 492] width 53 height 30
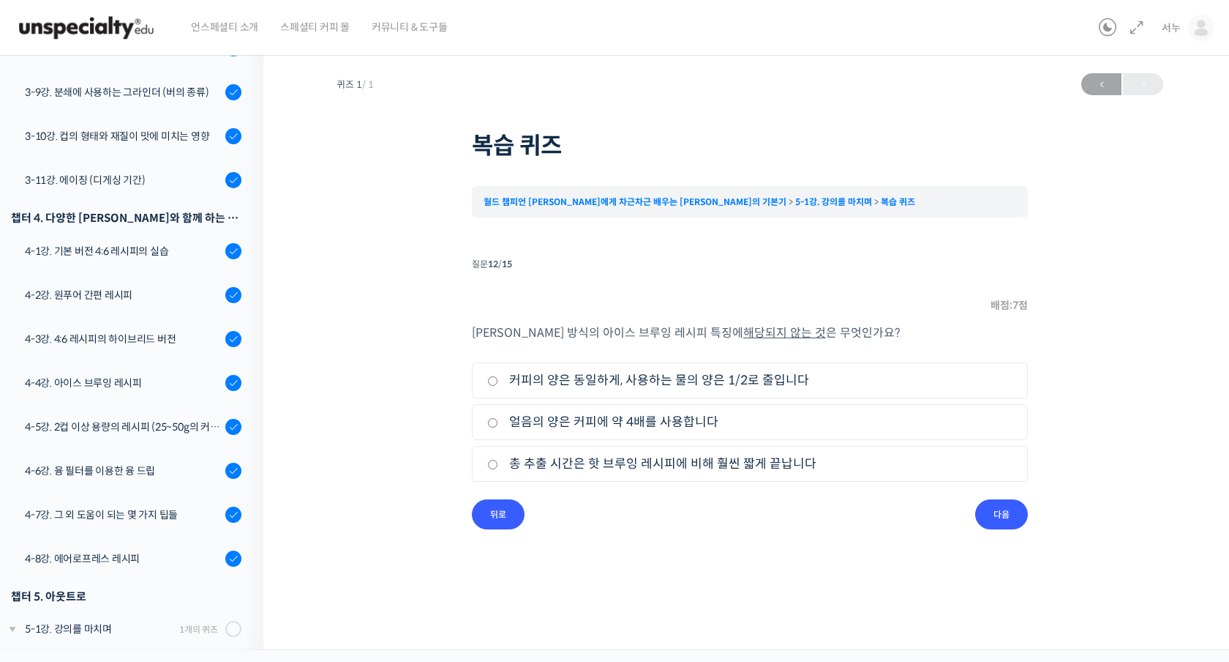
click at [673, 463] on label "총 추출 시간은 핫 브루잉 레시피에 비해 훨씬 짧게 끝납니다" at bounding box center [749, 464] width 525 height 20
click at [498, 463] on input "총 추출 시간은 핫 브루잉 레시피에 비해 훨씬 짧게 끝납니다" at bounding box center [492, 465] width 11 height 10
radio input "true"
click at [975, 515] on input "다음" at bounding box center [1001, 514] width 53 height 30
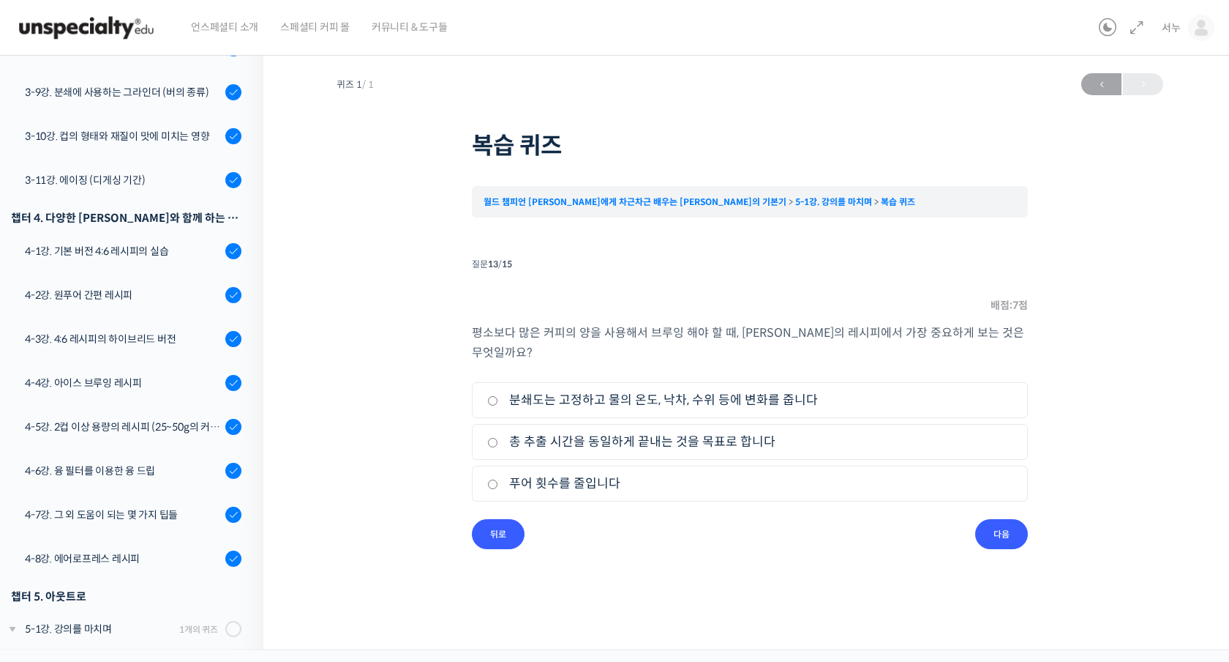
click at [711, 438] on label "총 추출 시간을 동일하게 끝내는 것을 목표로 합니다" at bounding box center [749, 442] width 525 height 20
click at [498, 438] on input "총 추출 시간을 동일하게 끝내는 것을 목표로 합니다" at bounding box center [492, 443] width 11 height 10
radio input "true"
click at [1000, 523] on input "다음" at bounding box center [1001, 534] width 53 height 30
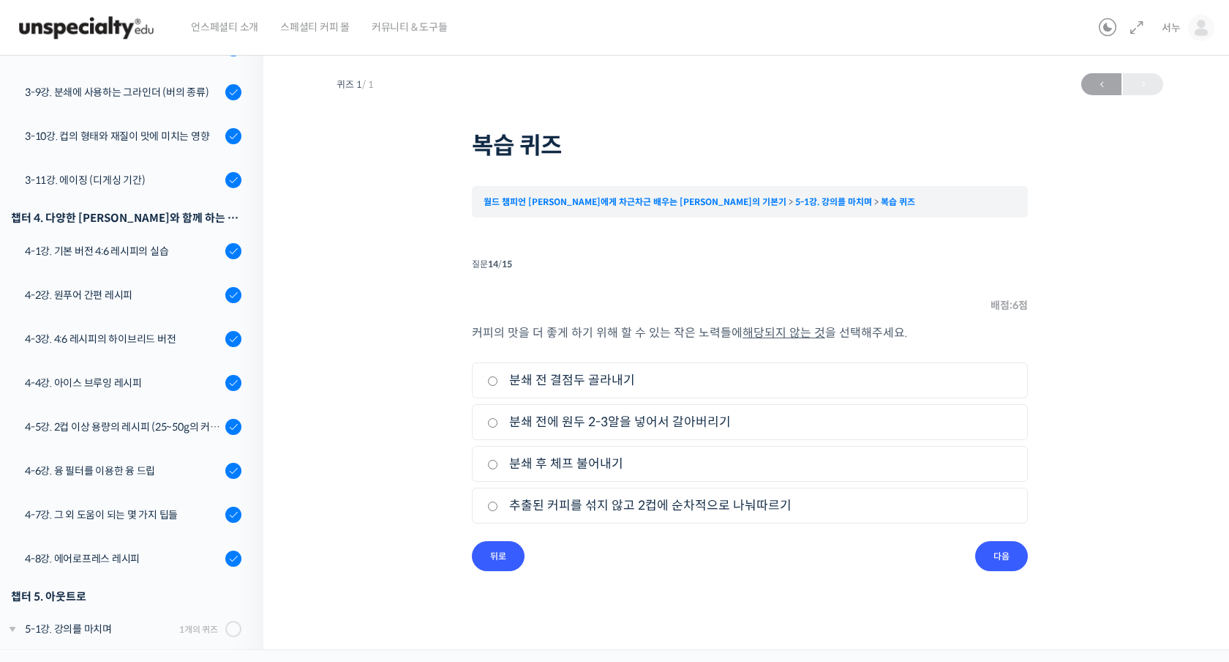
click at [744, 512] on label "추출된 커피를 섞지 않고 2컵에 순차적으로 나눠따르기" at bounding box center [749, 505] width 525 height 20
click at [498, 511] on input "추출된 커피를 섞지 않고 2컵에 순차적으로 나눠따르기" at bounding box center [492, 506] width 11 height 10
radio input "true"
click at [1008, 552] on input "다음" at bounding box center [1001, 556] width 53 height 30
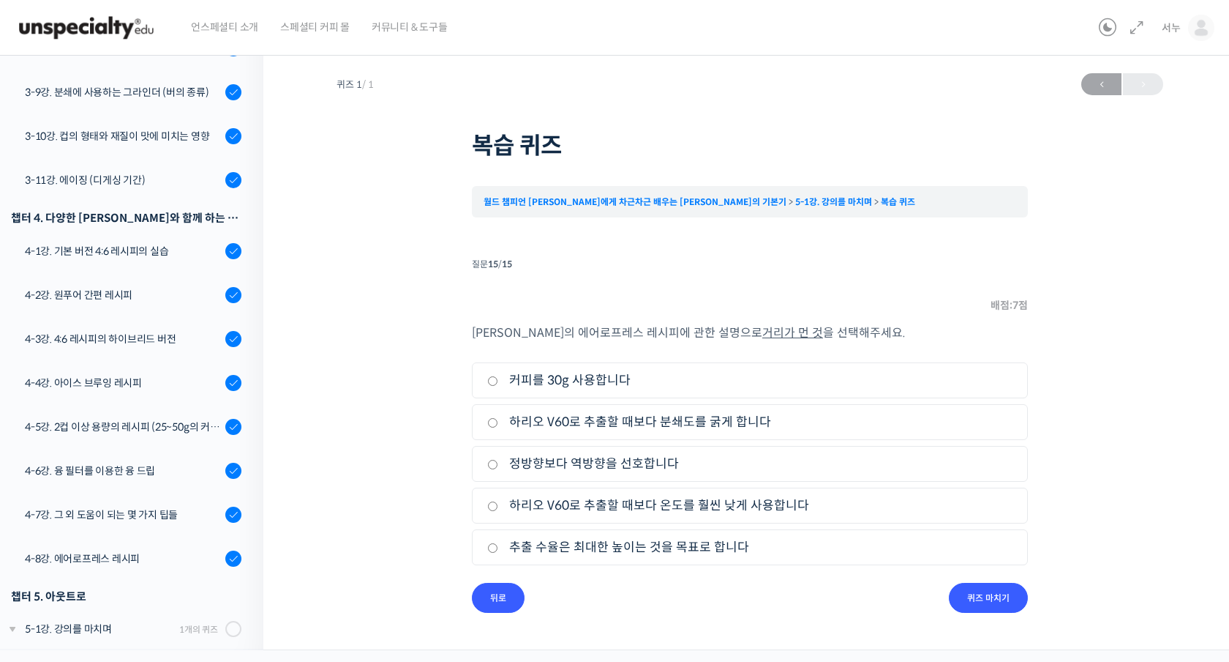
click at [672, 539] on label "추출 수율은 최대한 높이는 것을 목표로 합니다" at bounding box center [749, 547] width 525 height 20
click at [498, 543] on input "추출 수율은 최대한 높이는 것을 목표로 합니다" at bounding box center [492, 548] width 11 height 10
radio input "true"
click at [960, 609] on input "퀴즈 마치기" at bounding box center [988, 597] width 79 height 30
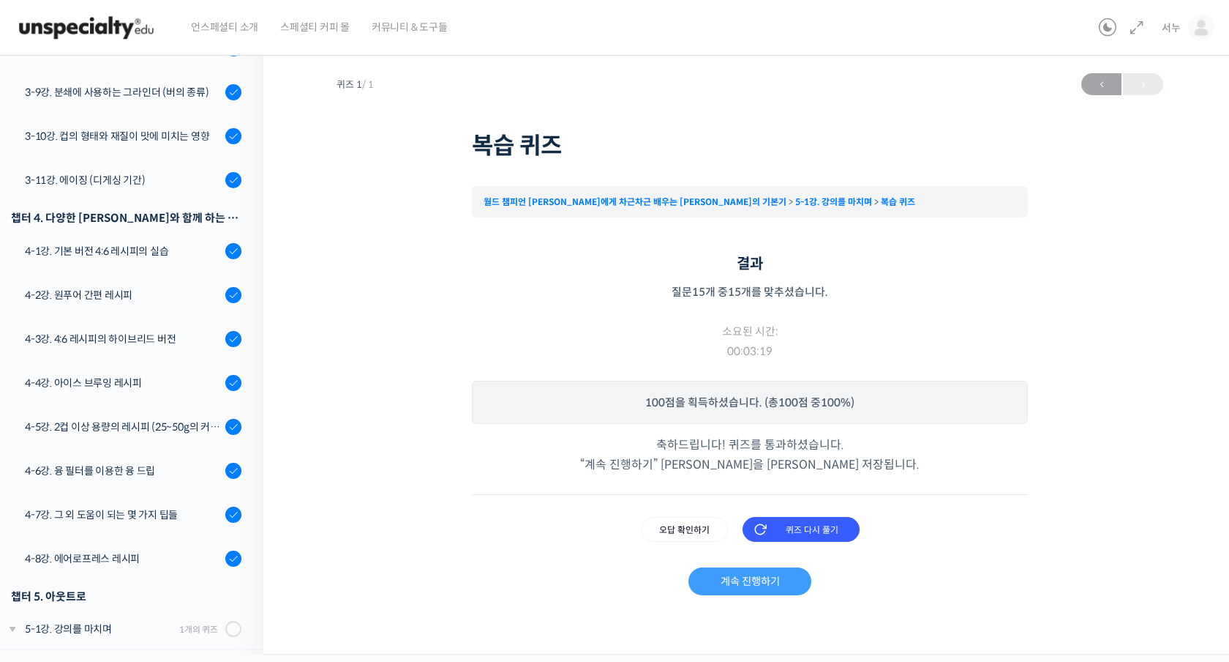
click at [777, 582] on link "계속 진행하기" at bounding box center [750, 581] width 122 height 28
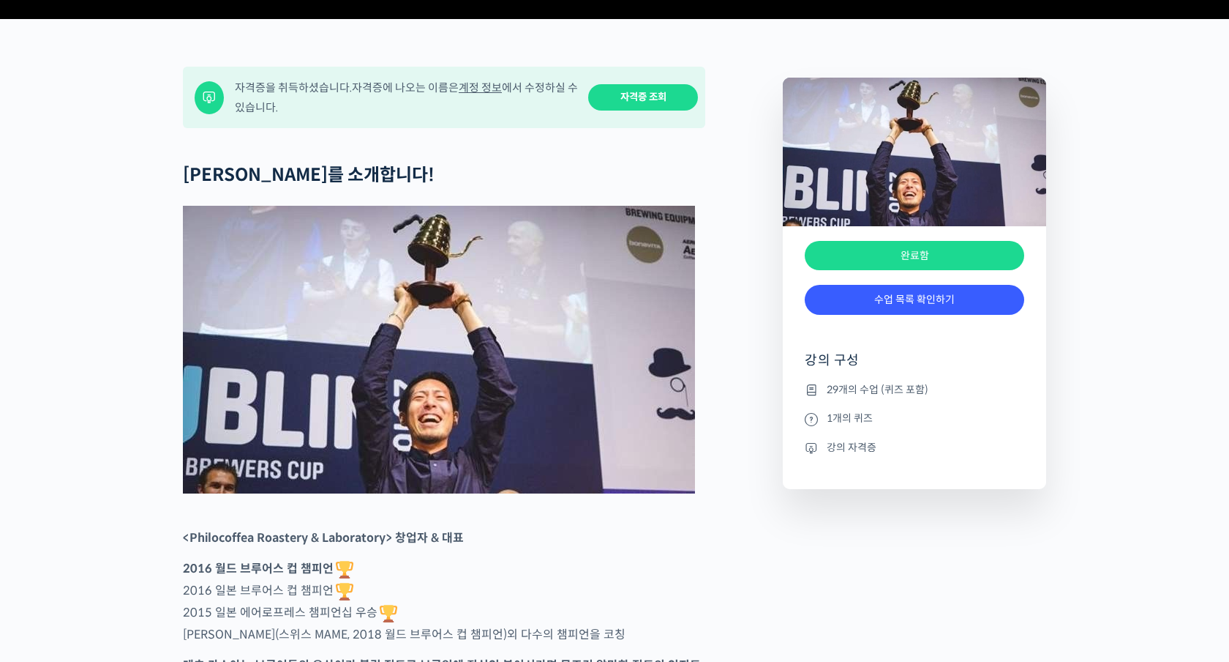
scroll to position [554, 0]
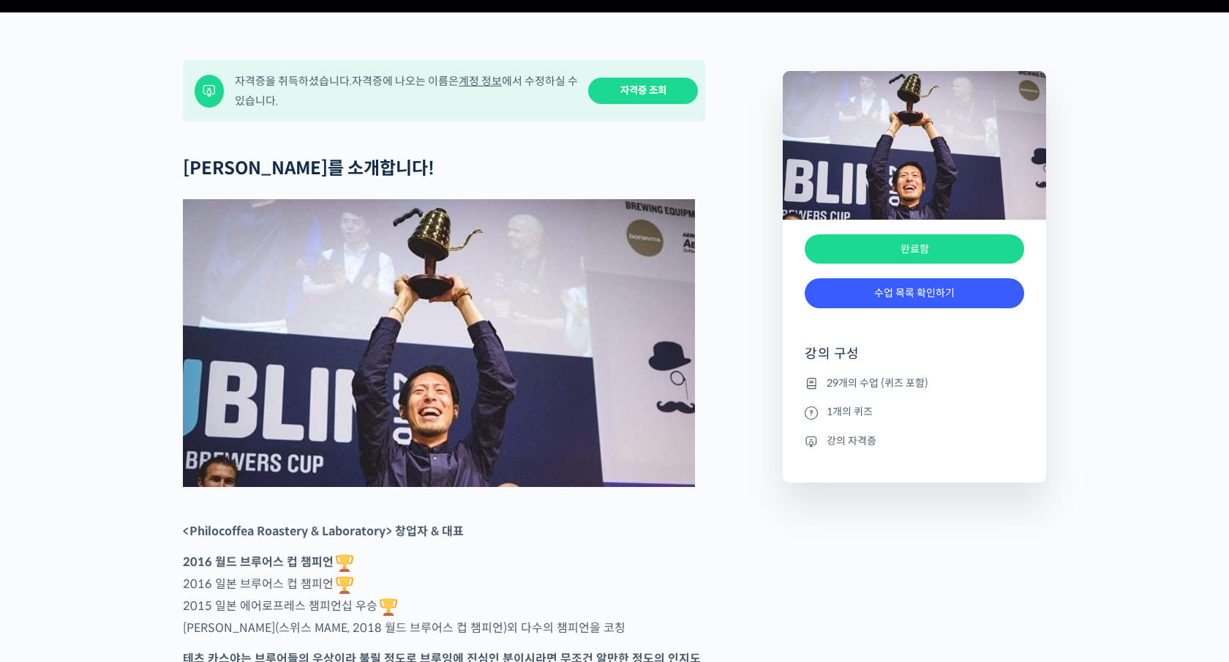
click at [521, 110] on div "자격증을 취득하셨습니다. 자격증에 나오는 이름은 계정 정보 에서 수정하실 수 있습니다." at bounding box center [407, 91] width 344 height 40
click at [511, 110] on div "자격증을 취득하셨습니다. 자격증에 나오는 이름은 계정 정보 에서 수정하실 수 있습니다." at bounding box center [407, 91] width 344 height 40
click at [502, 88] on link "계정 정보" at bounding box center [480, 81] width 43 height 14
click at [650, 105] on link "자격증 조회" at bounding box center [643, 91] width 110 height 27
